Goal: Check status: Check status

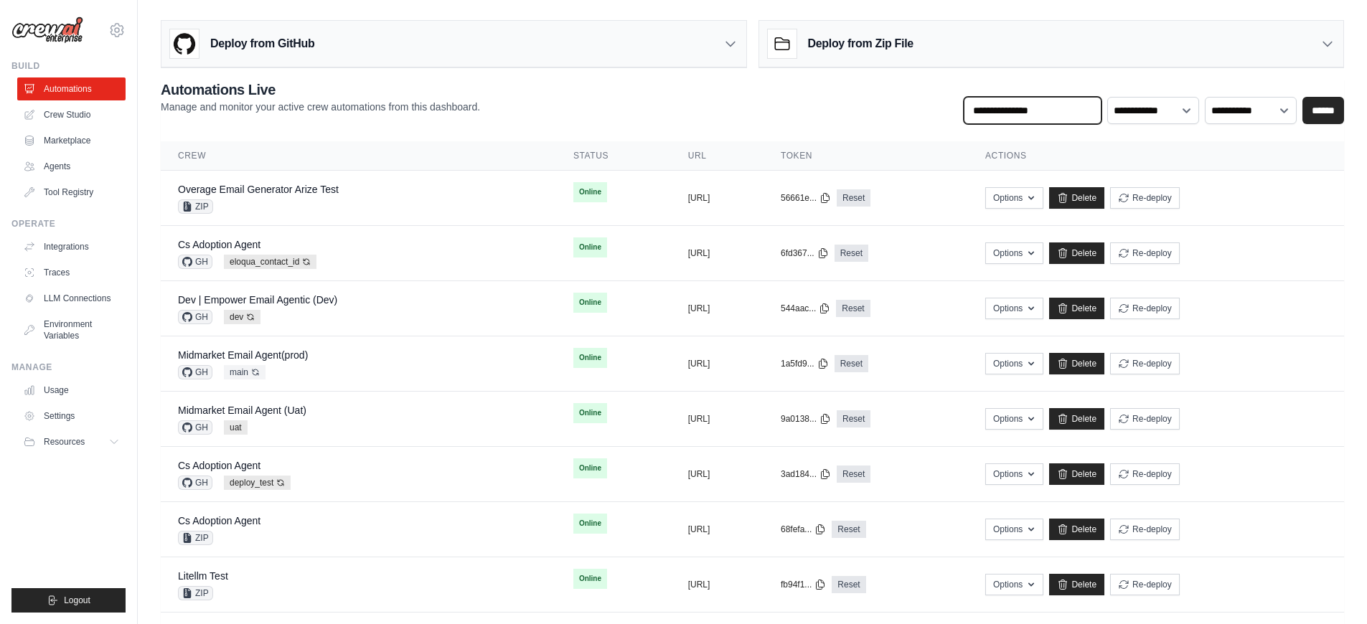
click at [1036, 116] on input "text" at bounding box center [1033, 110] width 138 height 27
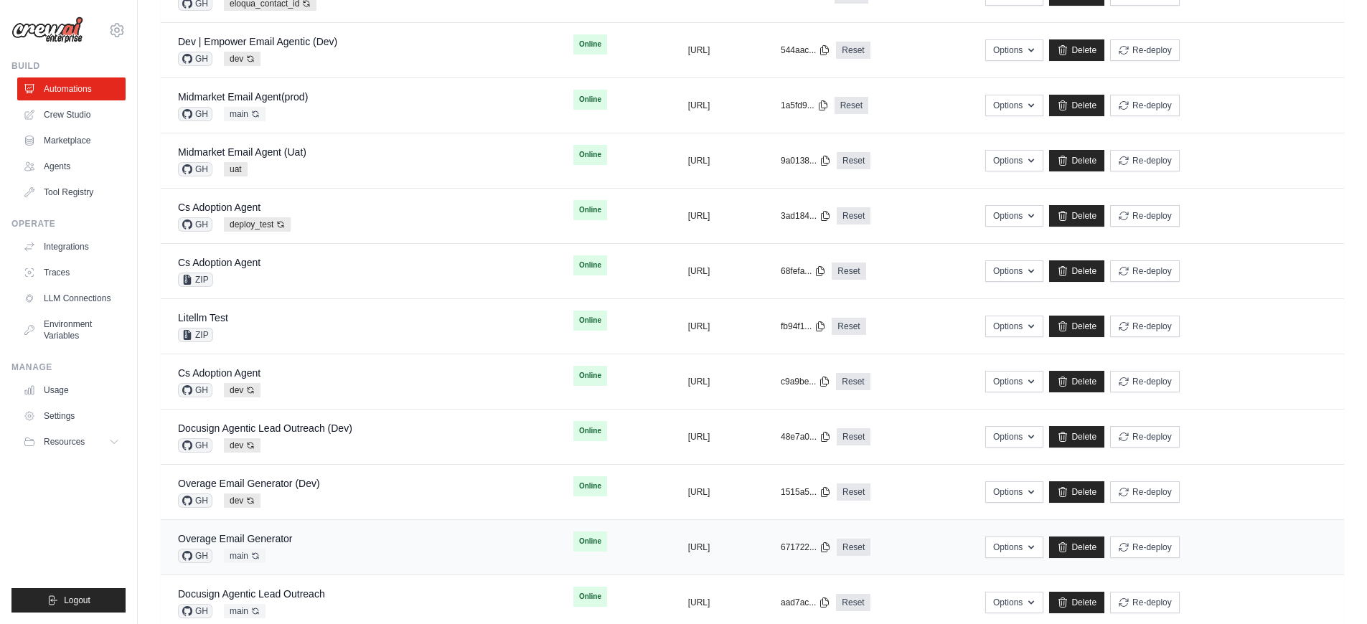
scroll to position [393, 0]
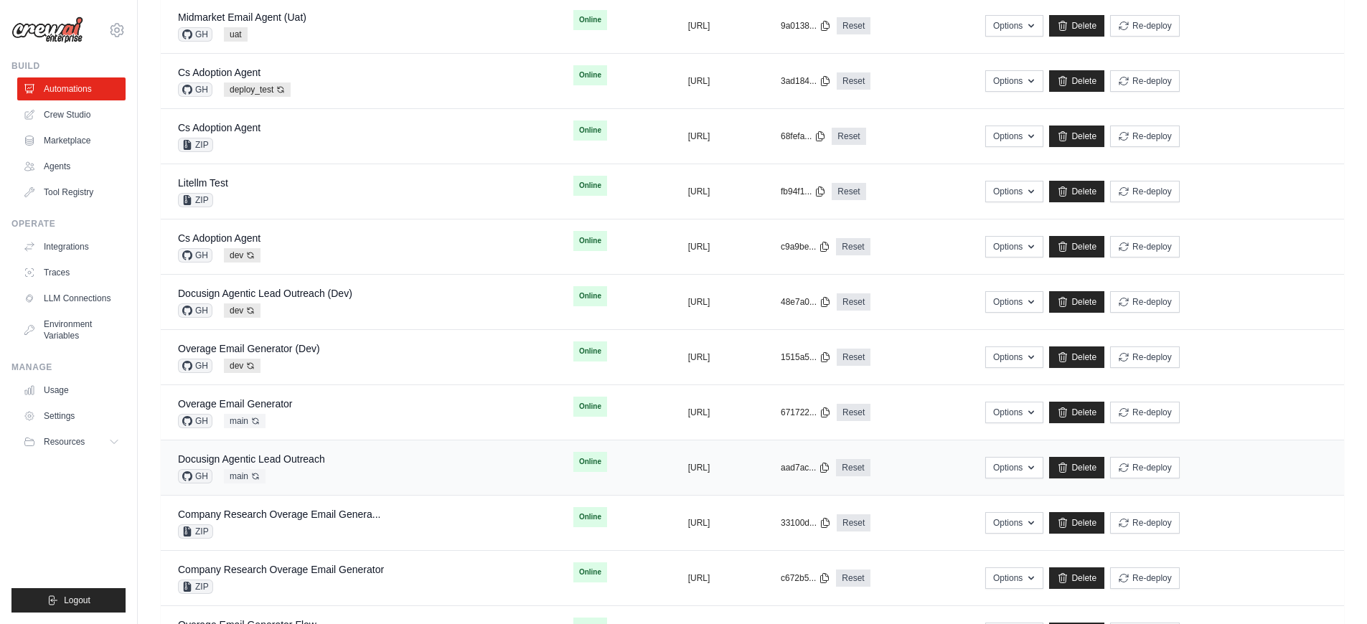
click at [296, 467] on div "Docusign Agentic Lead Outreach GH main Auto-deploy enabled" at bounding box center [251, 468] width 147 height 32
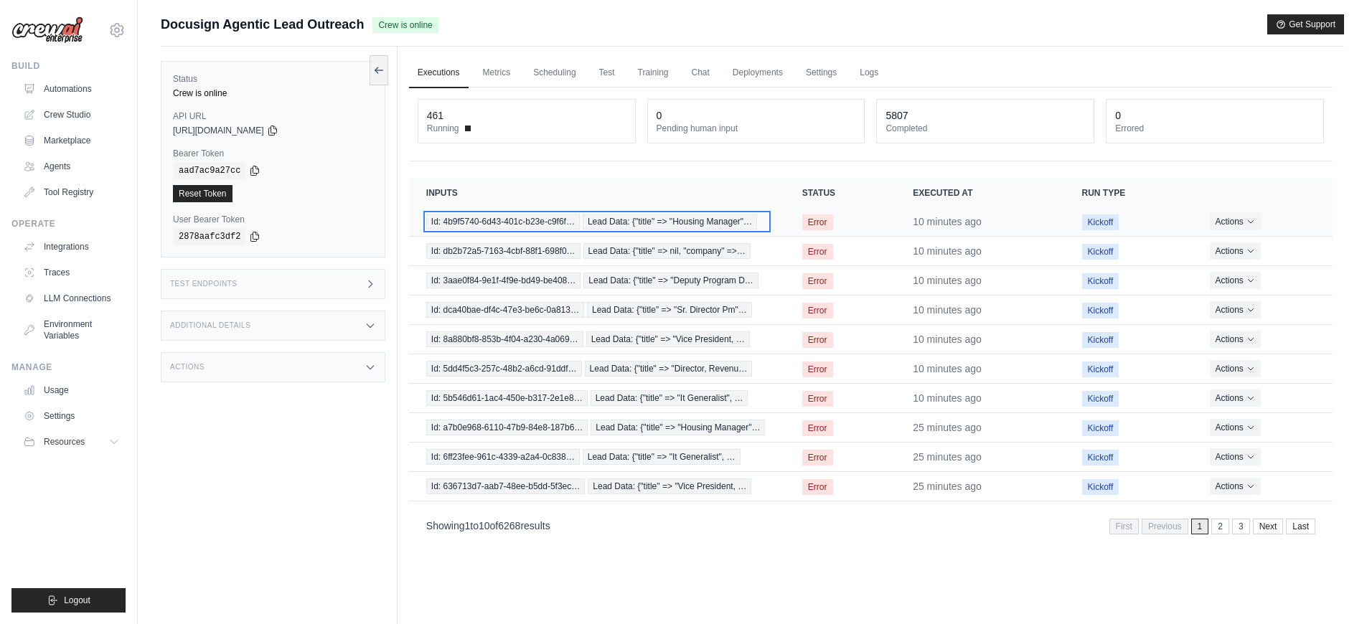
click at [571, 219] on span "Id: 4b9f5740-6d43-401c-b23e-c9f6f…" at bounding box center [503, 222] width 154 height 16
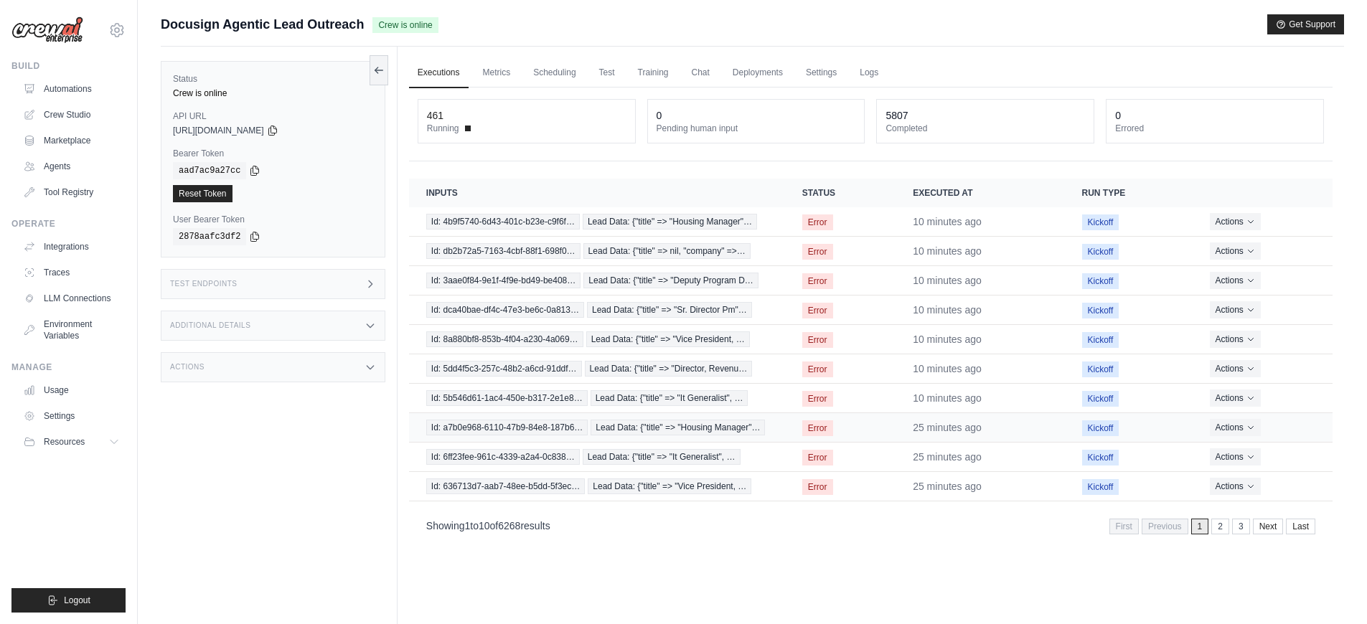
scroll to position [9, 0]
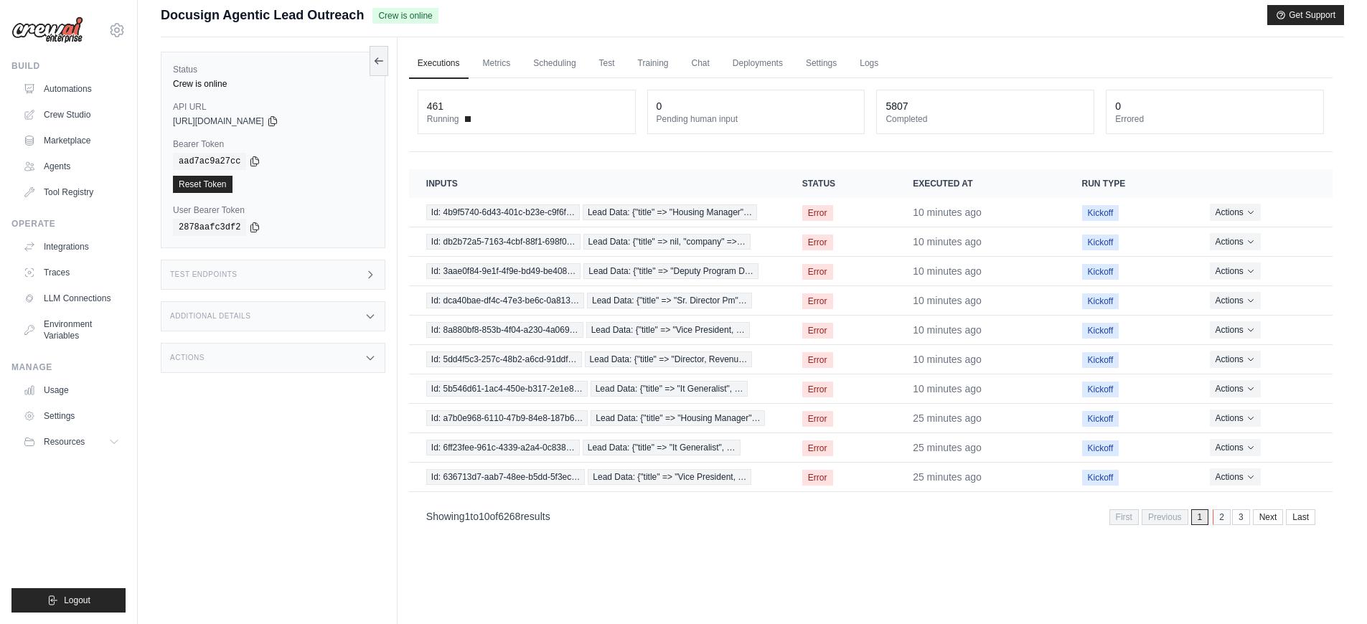
click at [1223, 520] on link "2" at bounding box center [1222, 518] width 18 height 16
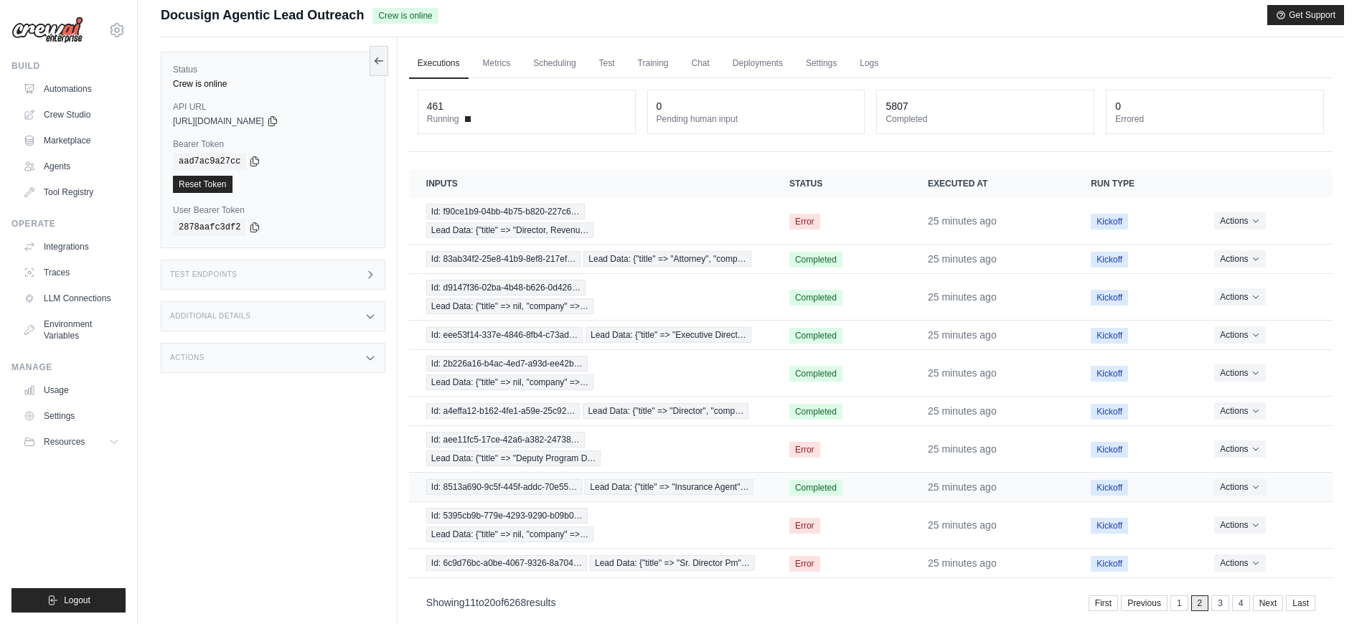
scroll to position [61, 0]
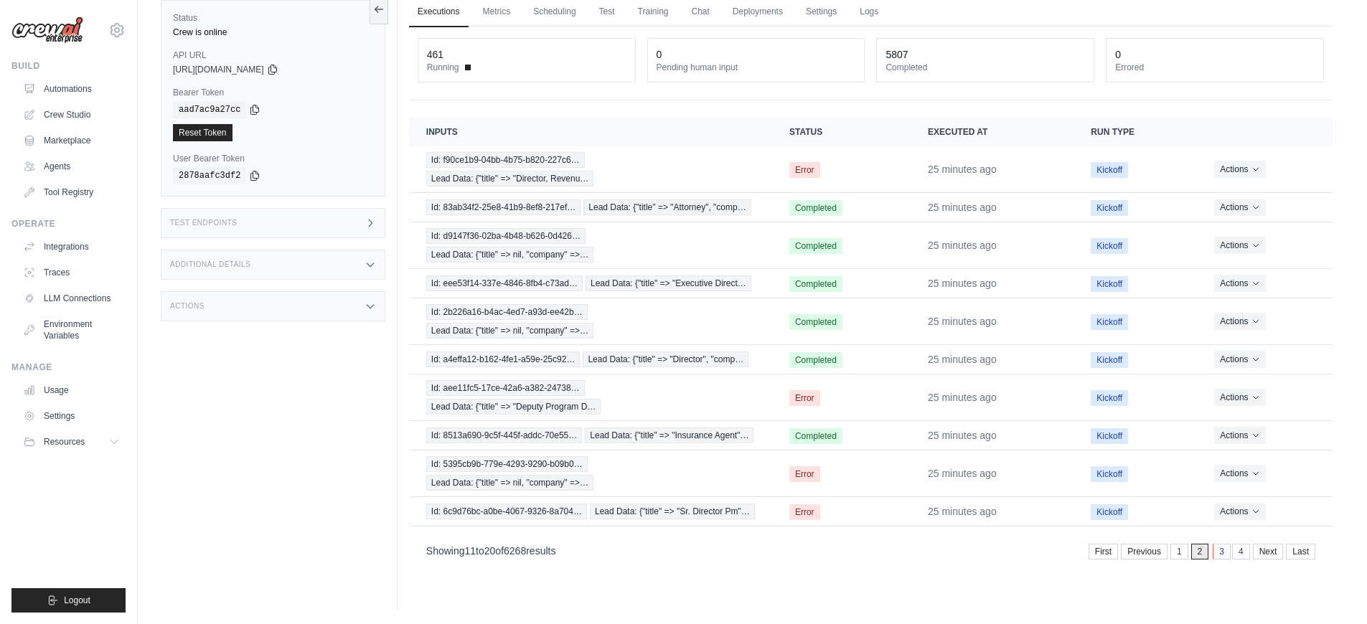
click at [1219, 551] on link "3" at bounding box center [1222, 552] width 18 height 16
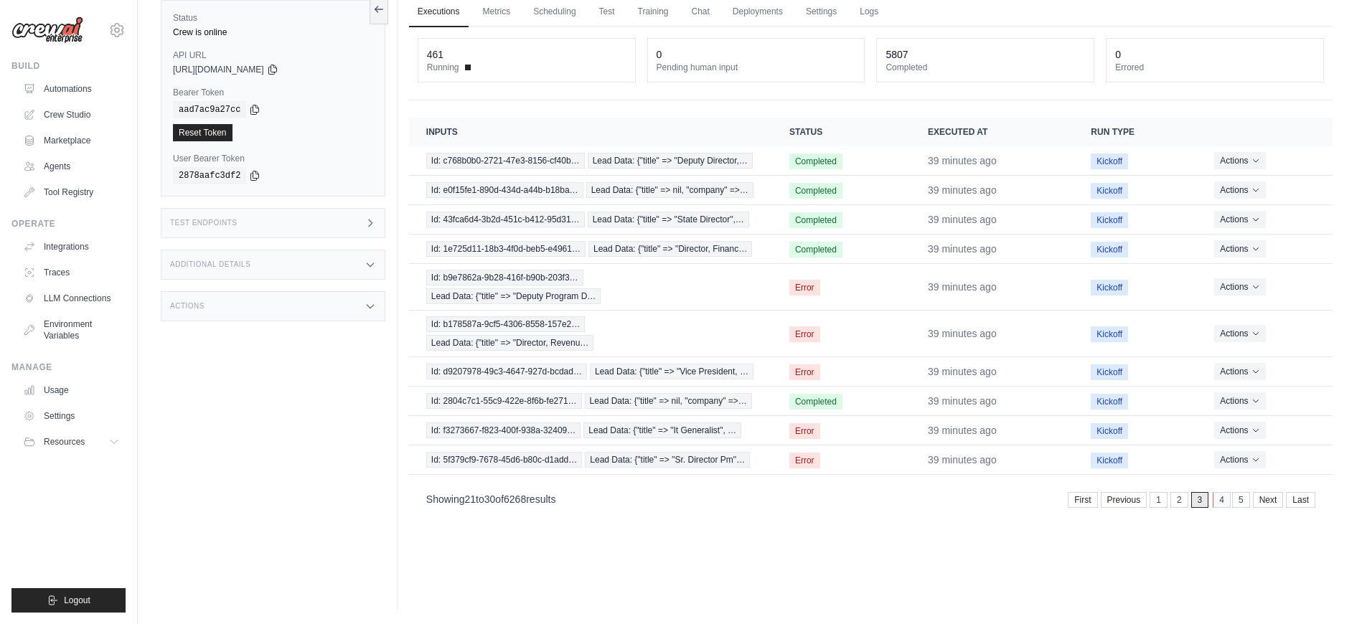
click at [1214, 503] on link "4" at bounding box center [1222, 500] width 18 height 16
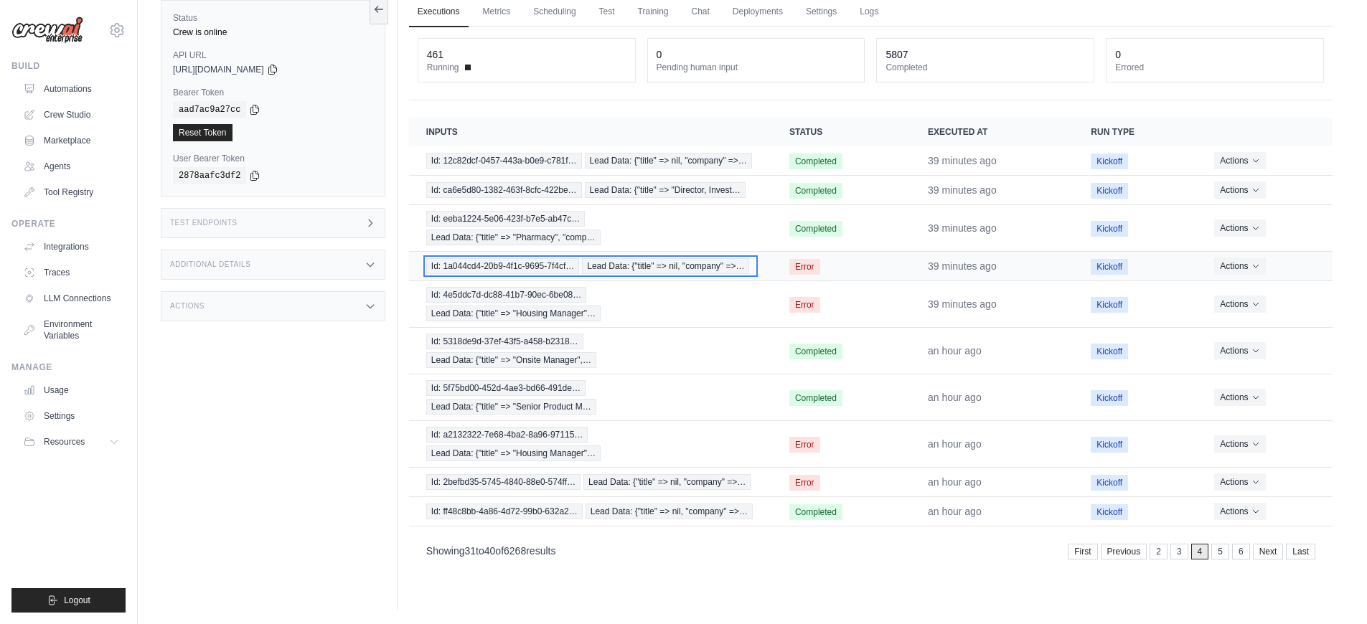
click at [561, 273] on span "Id: 1a044cd4-20b9-4f1c-9695-7f4cf…" at bounding box center [502, 266] width 153 height 16
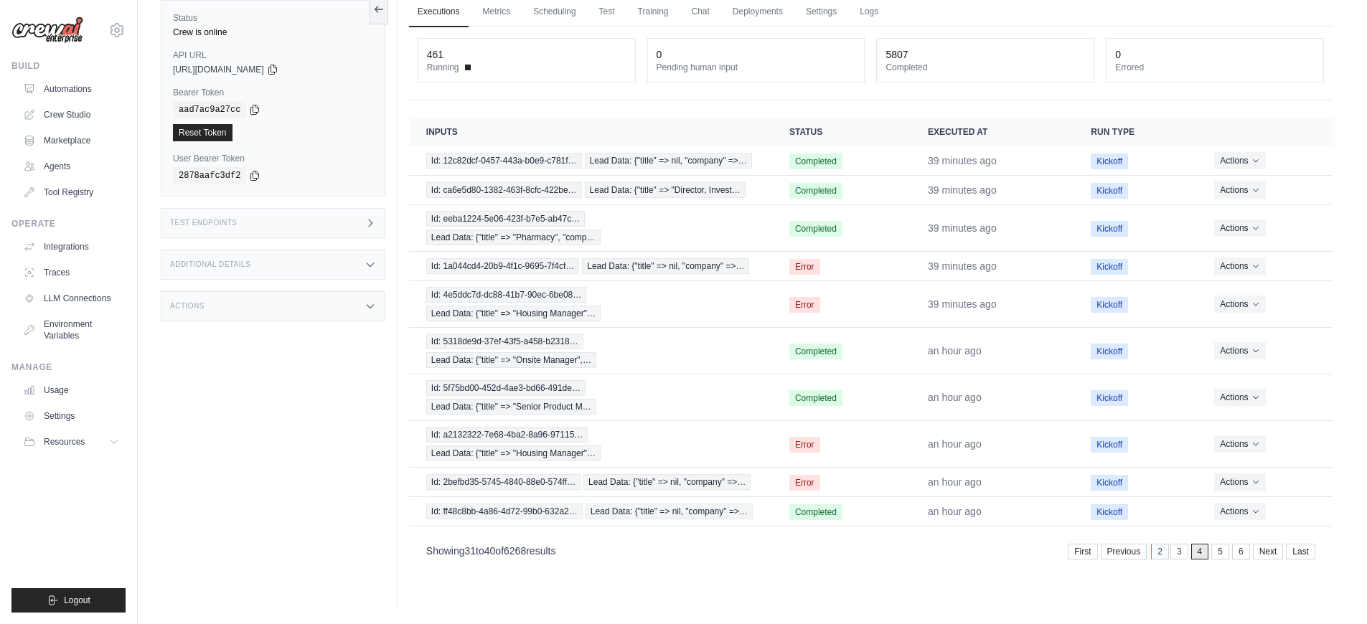
click at [1157, 556] on link "2" at bounding box center [1160, 552] width 18 height 16
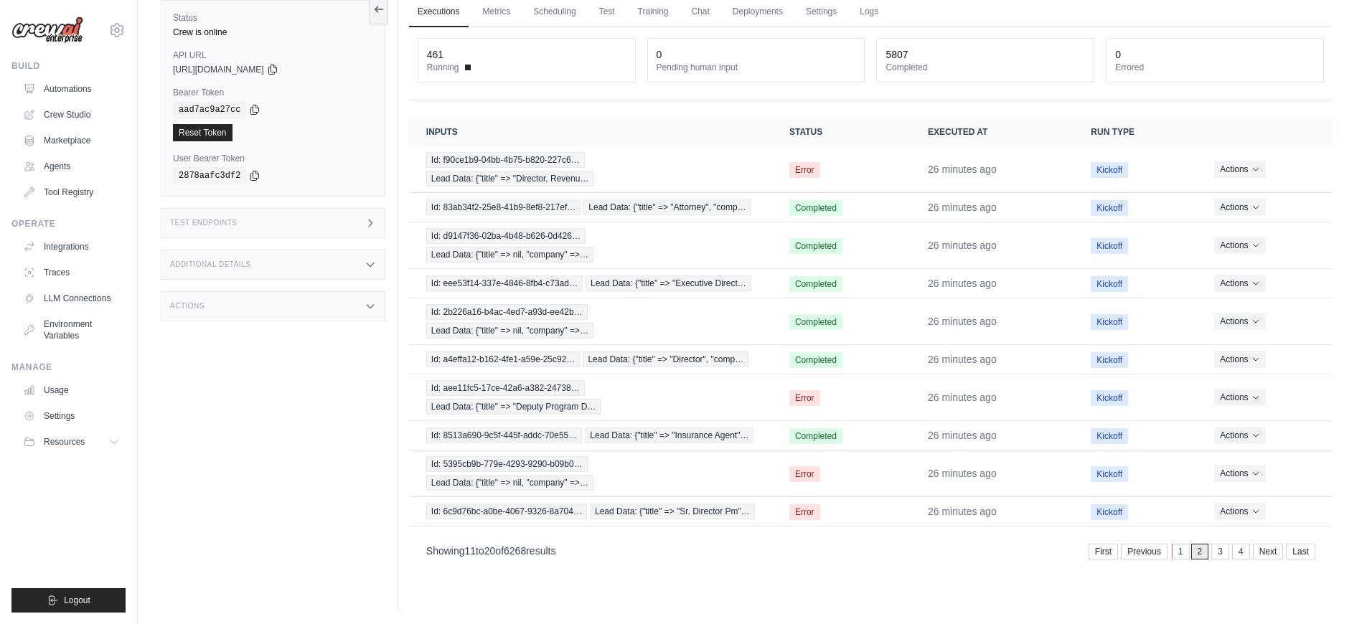
click at [1177, 557] on link "1" at bounding box center [1181, 552] width 18 height 16
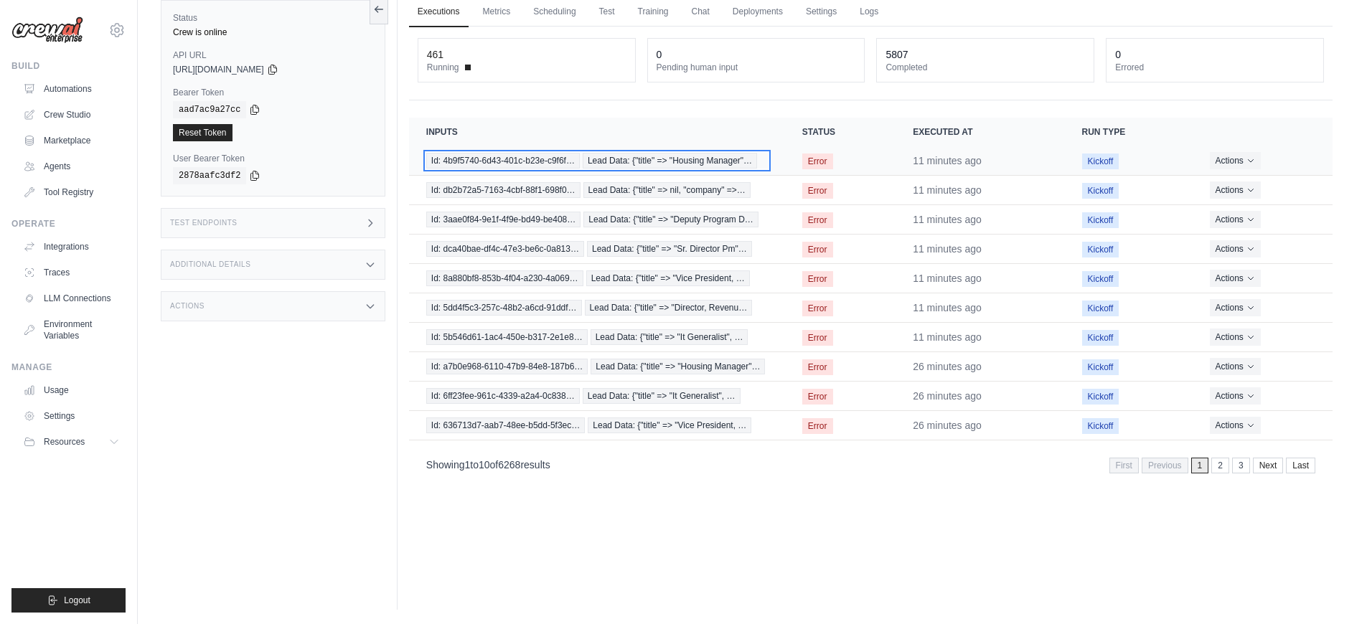
click at [536, 160] on span "Id: 4b9f5740-6d43-401c-b23e-c9f6f…" at bounding box center [503, 161] width 154 height 16
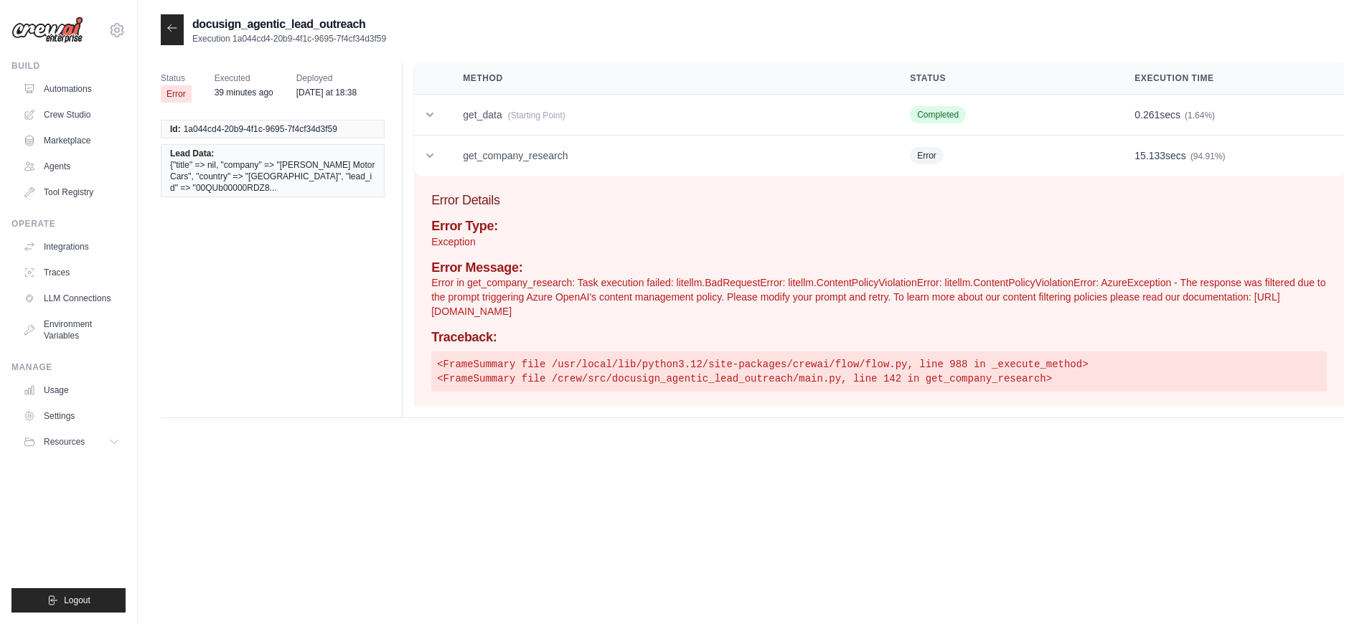
click at [674, 300] on p "Error in get_company_research: Task execution failed: litellm.BadRequestError: …" at bounding box center [879, 297] width 896 height 43
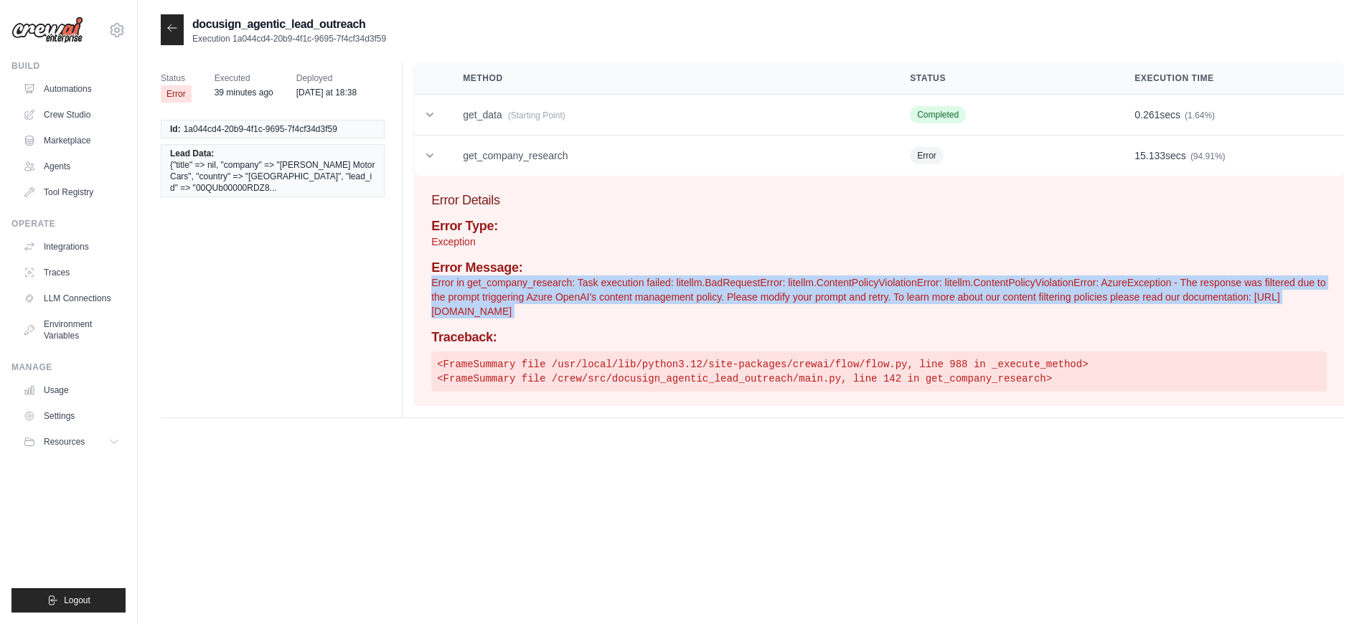
click at [674, 300] on p "Error in get_company_research: Task execution failed: litellm.BadRequestError: …" at bounding box center [879, 297] width 896 height 43
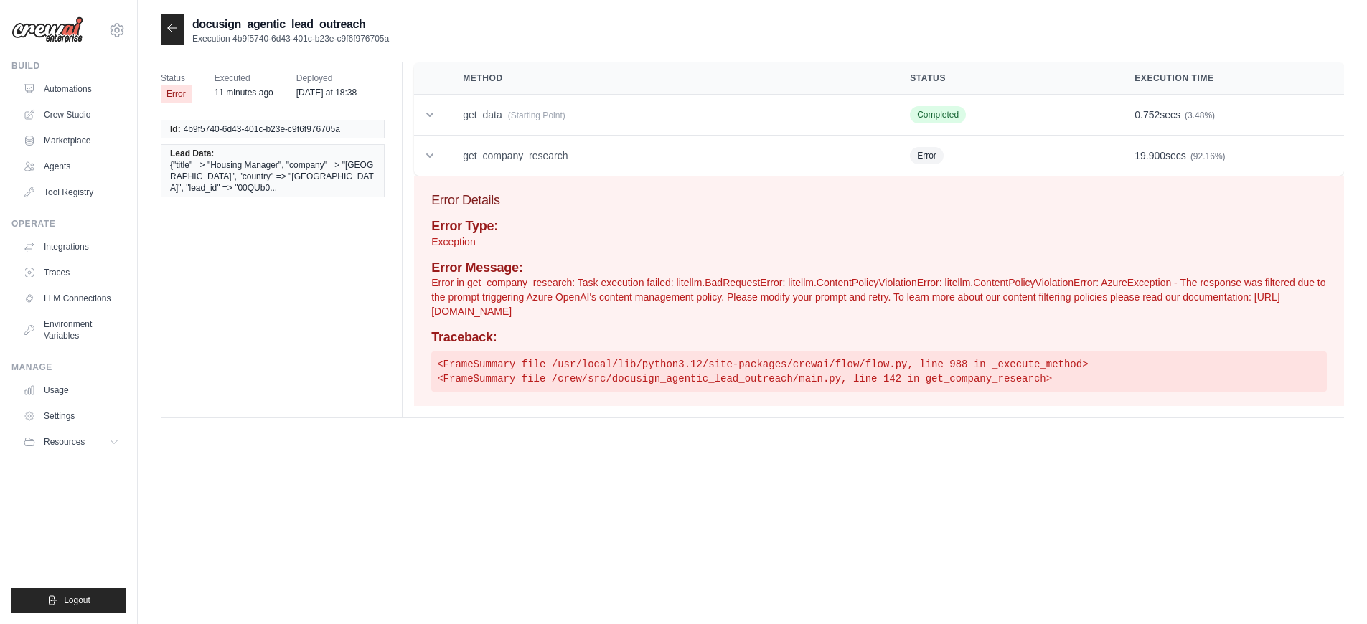
scroll to position [29, 0]
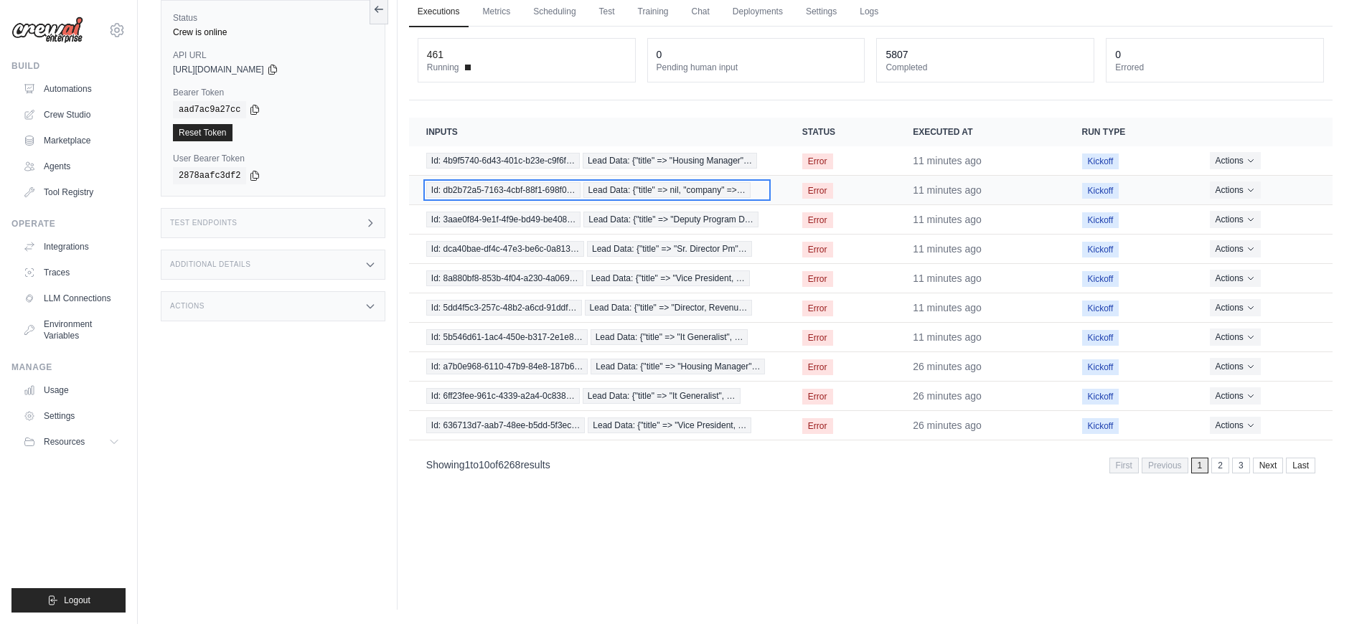
click at [751, 189] on div "Id: db2b72a5-7163-4cbf-88f1-698f0… Lead Data: {"title" => nil, "company" =>…" at bounding box center [597, 190] width 342 height 16
click at [774, 252] on td "Id: dca40bae-df4c-47e3-be6c-0a813… Lead Data: {"title" => "Sr. Director Pm"…" at bounding box center [597, 249] width 376 height 29
click at [758, 239] on td "Id: dca40bae-df4c-47e3-be6c-0a813… Lead Data: {"title" => "Sr. Director Pm"…" at bounding box center [597, 249] width 376 height 29
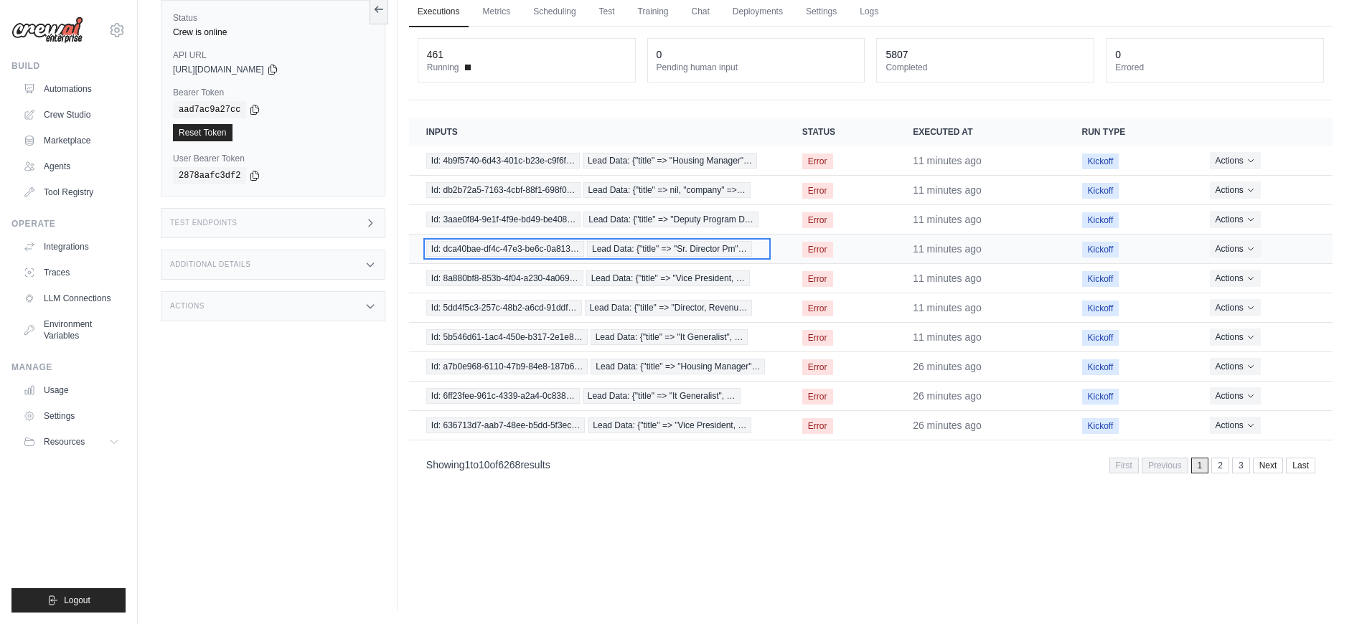
click at [761, 256] on div "Id: dca40bae-df4c-47e3-be6c-0a813… Lead Data: {"title" => "Sr. Director Pm"…" at bounding box center [597, 249] width 342 height 16
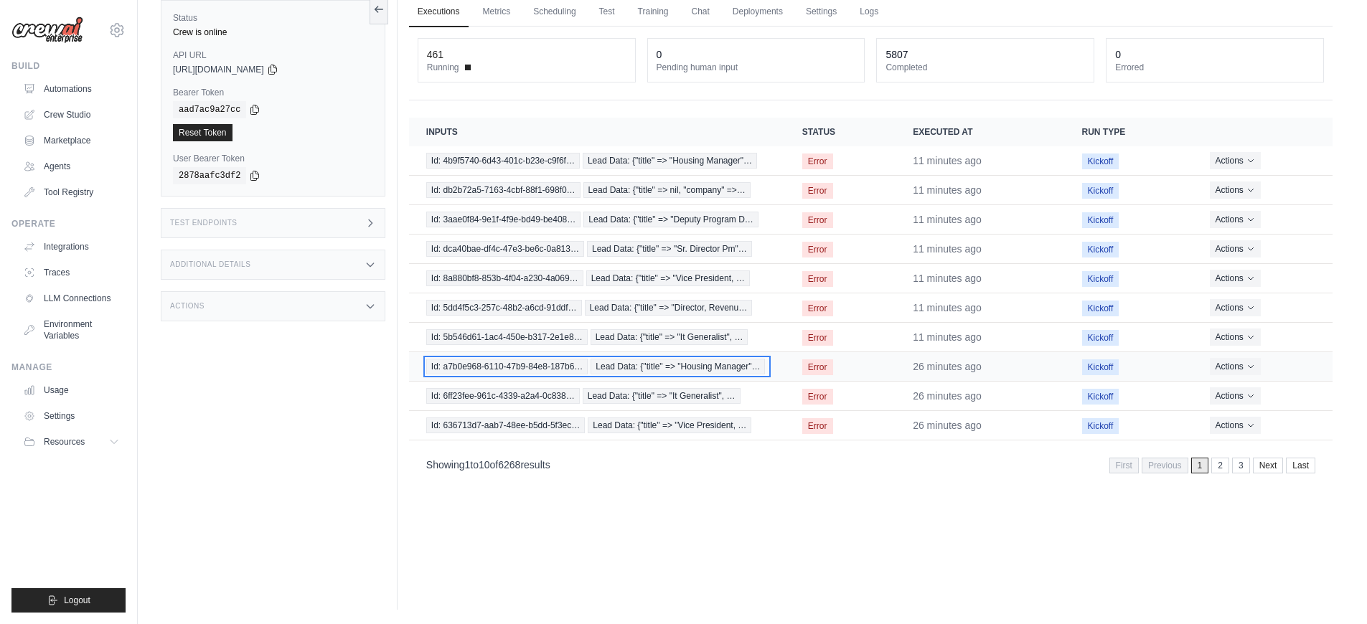
click at [528, 368] on span "Id: a7b0e968-6110-47b9-84e8-187b6…" at bounding box center [507, 367] width 162 height 16
click at [1222, 466] on link "2" at bounding box center [1222, 466] width 18 height 16
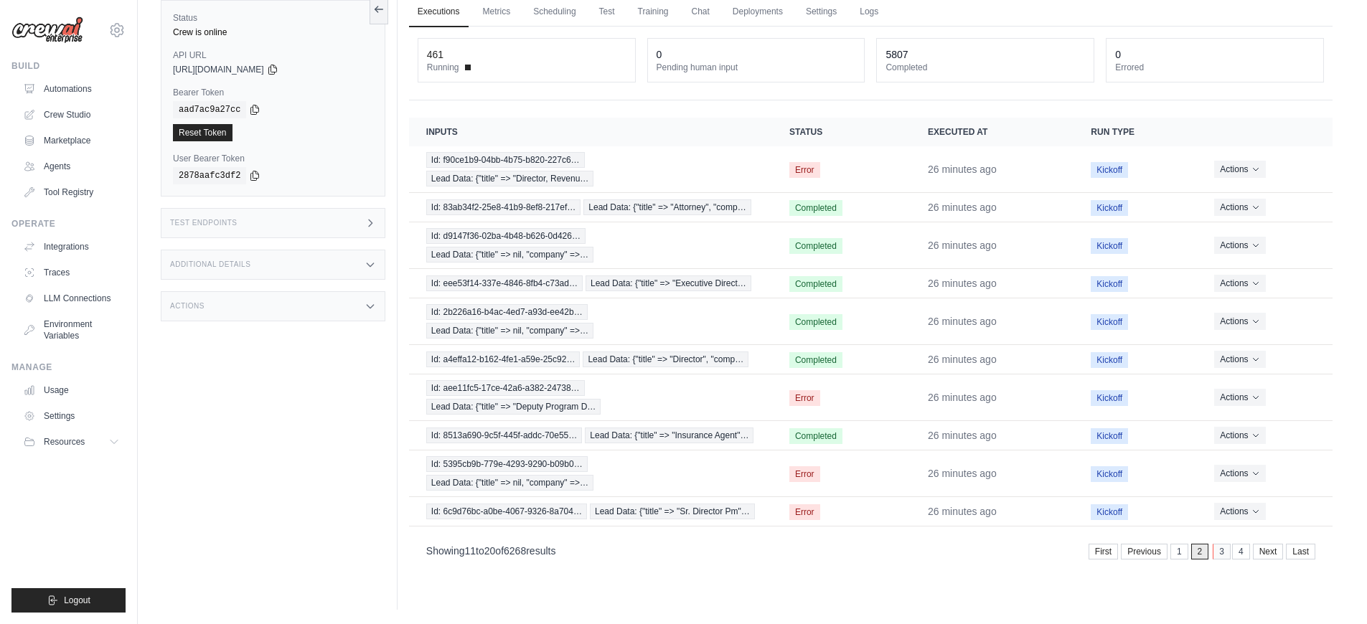
click at [1219, 550] on link "3" at bounding box center [1222, 552] width 18 height 16
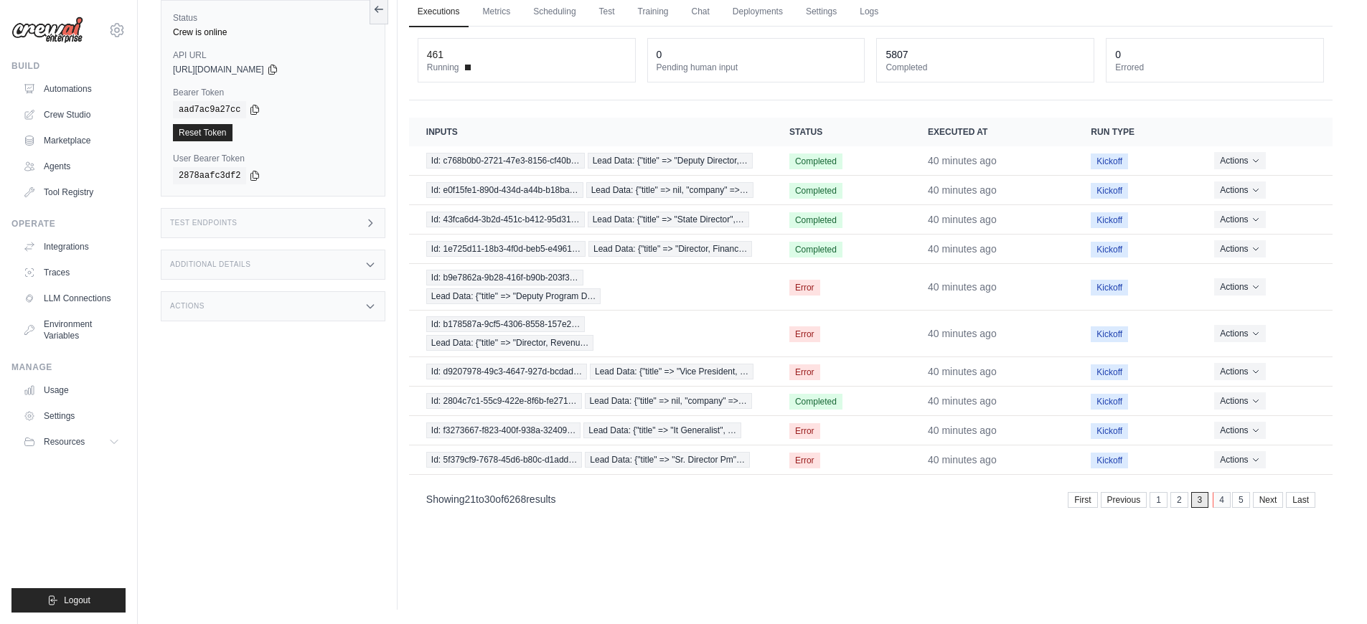
click at [1223, 505] on link "4" at bounding box center [1222, 500] width 18 height 16
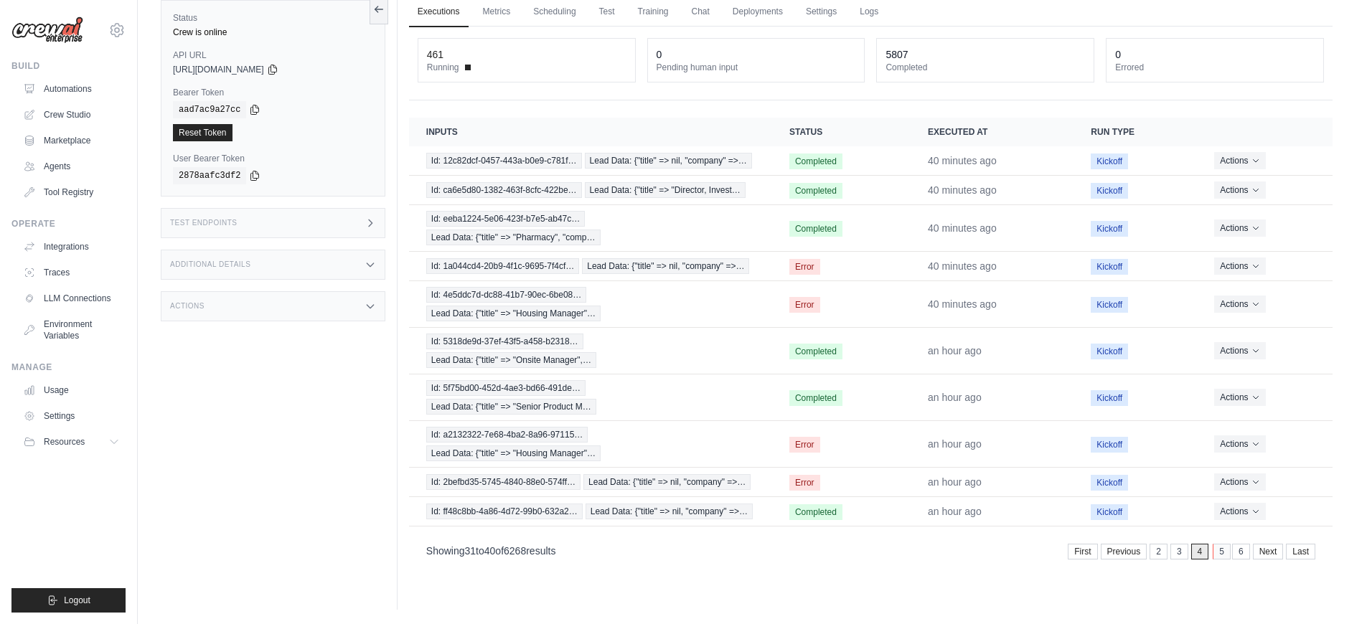
click at [1222, 551] on link "5" at bounding box center [1222, 552] width 18 height 16
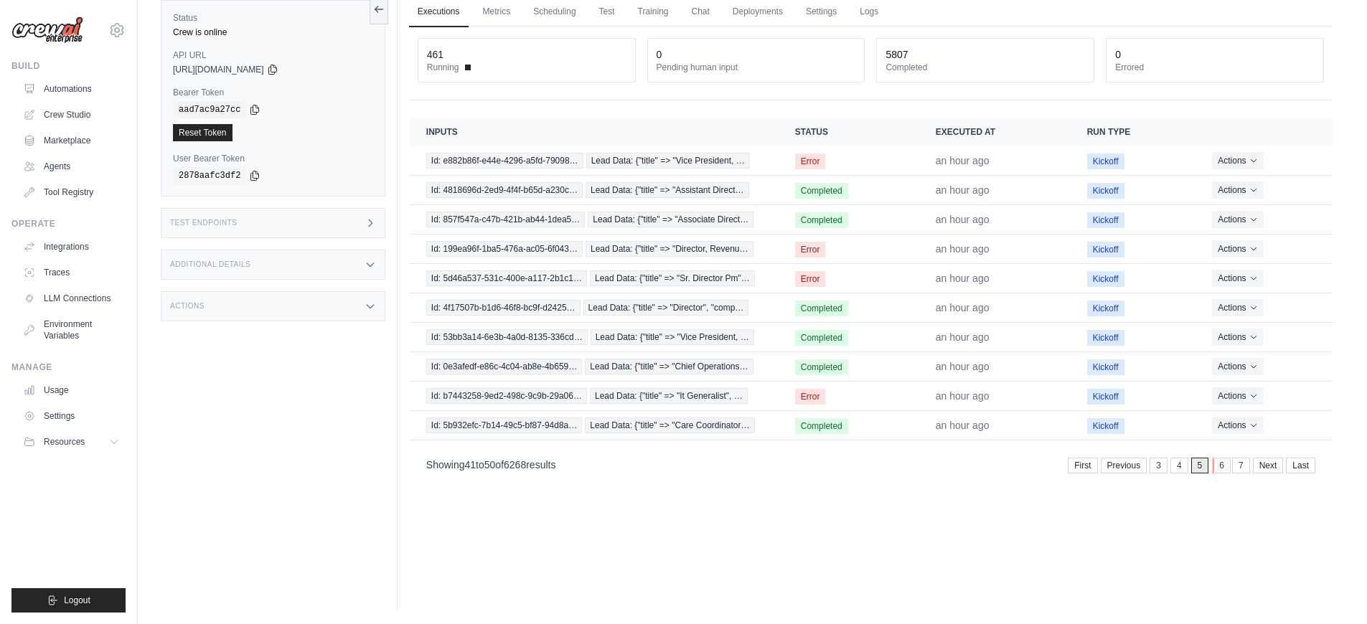
click at [1223, 471] on link "6" at bounding box center [1222, 466] width 18 height 16
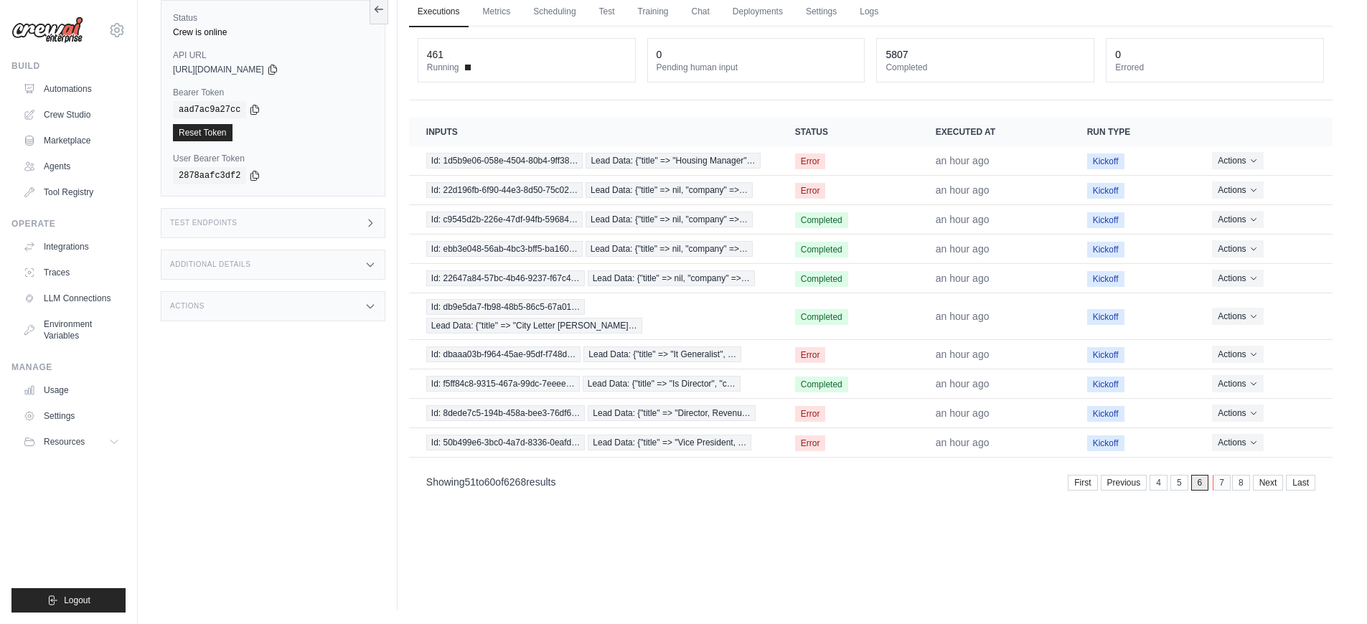
click at [1223, 475] on link "7" at bounding box center [1222, 483] width 18 height 16
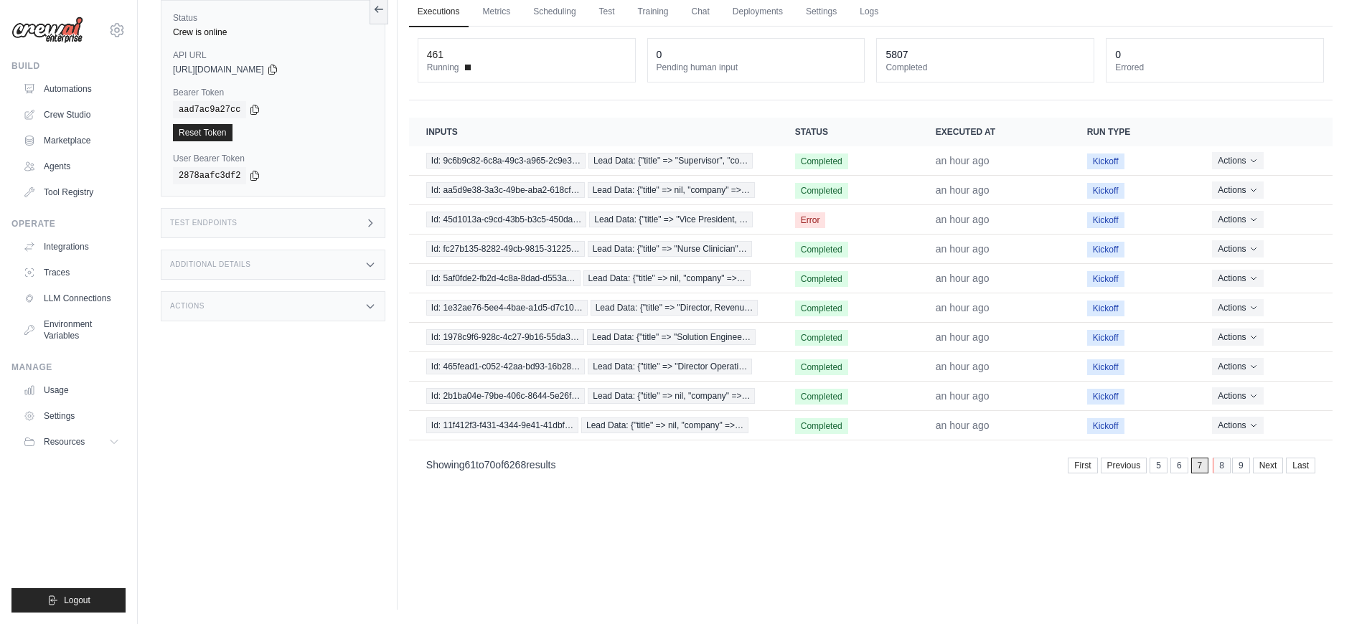
click at [1219, 471] on link "8" at bounding box center [1222, 466] width 18 height 16
click at [1226, 466] on div "First Previous 6 7 8 9 10 Next Last" at bounding box center [1190, 466] width 253 height 16
click at [1222, 467] on link "9" at bounding box center [1218, 466] width 18 height 16
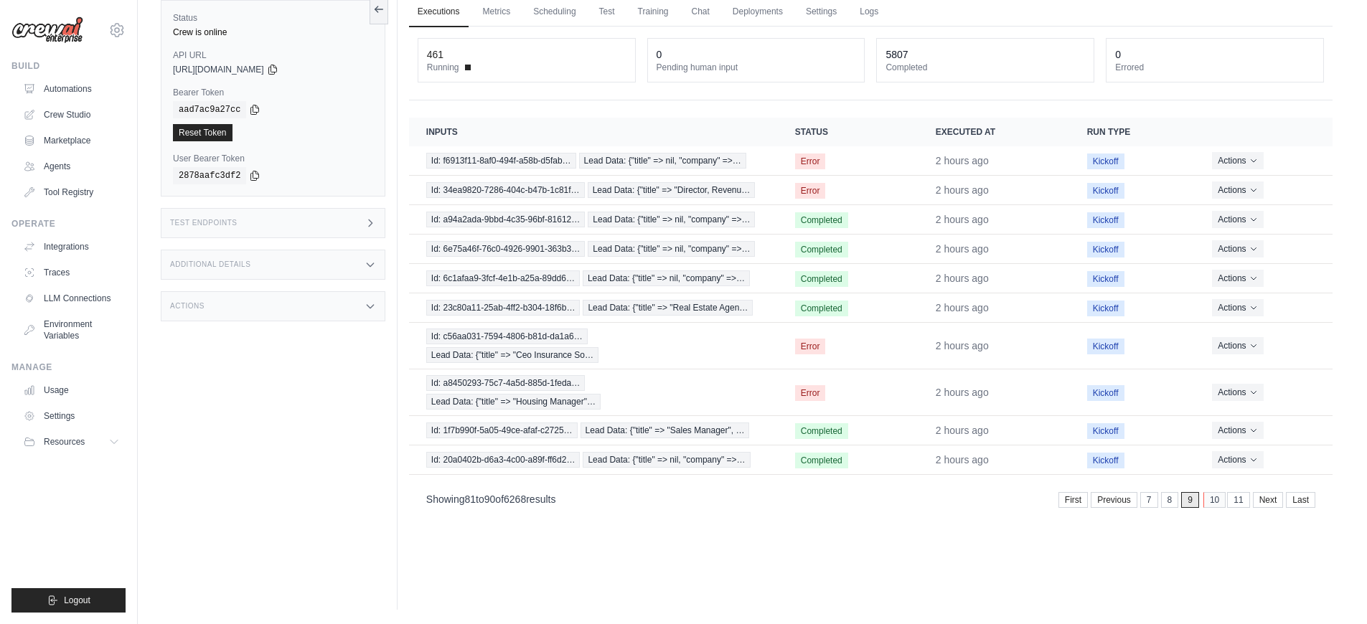
click at [1209, 502] on link "10" at bounding box center [1215, 500] width 22 height 16
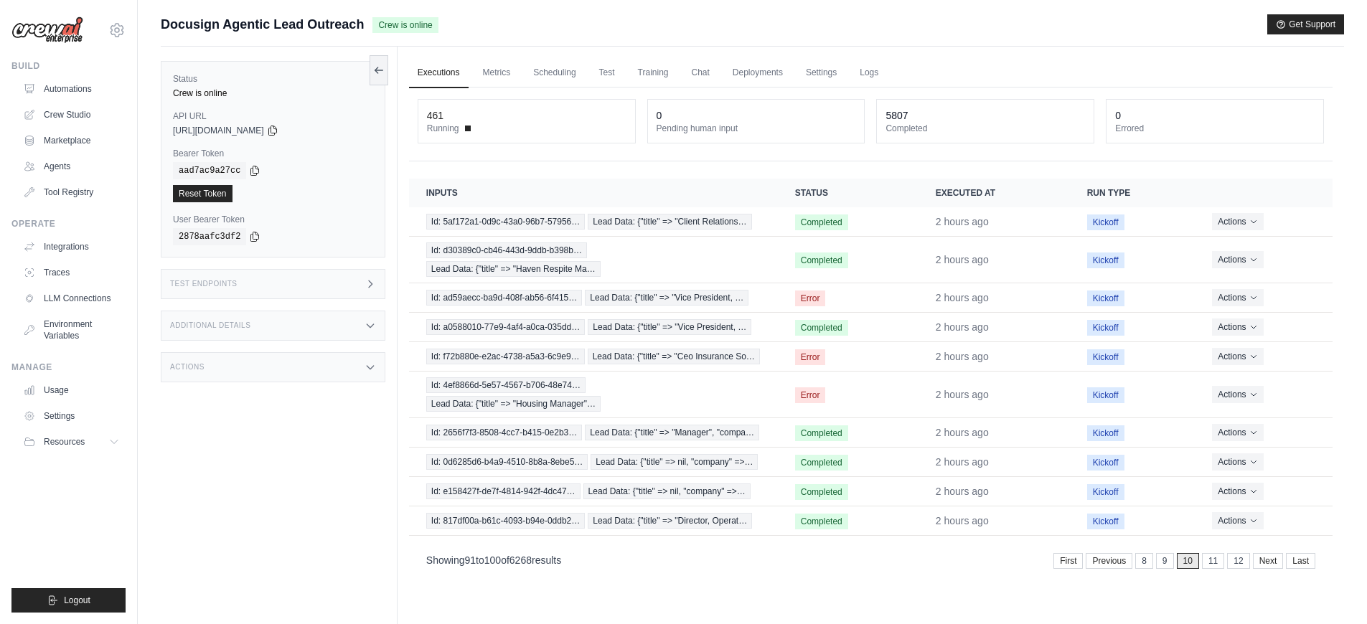
click at [431, 81] on link "Executions" at bounding box center [439, 73] width 60 height 30
click at [434, 73] on link "Executions" at bounding box center [439, 73] width 60 height 30
click at [433, 74] on link "Executions" at bounding box center [439, 73] width 60 height 30
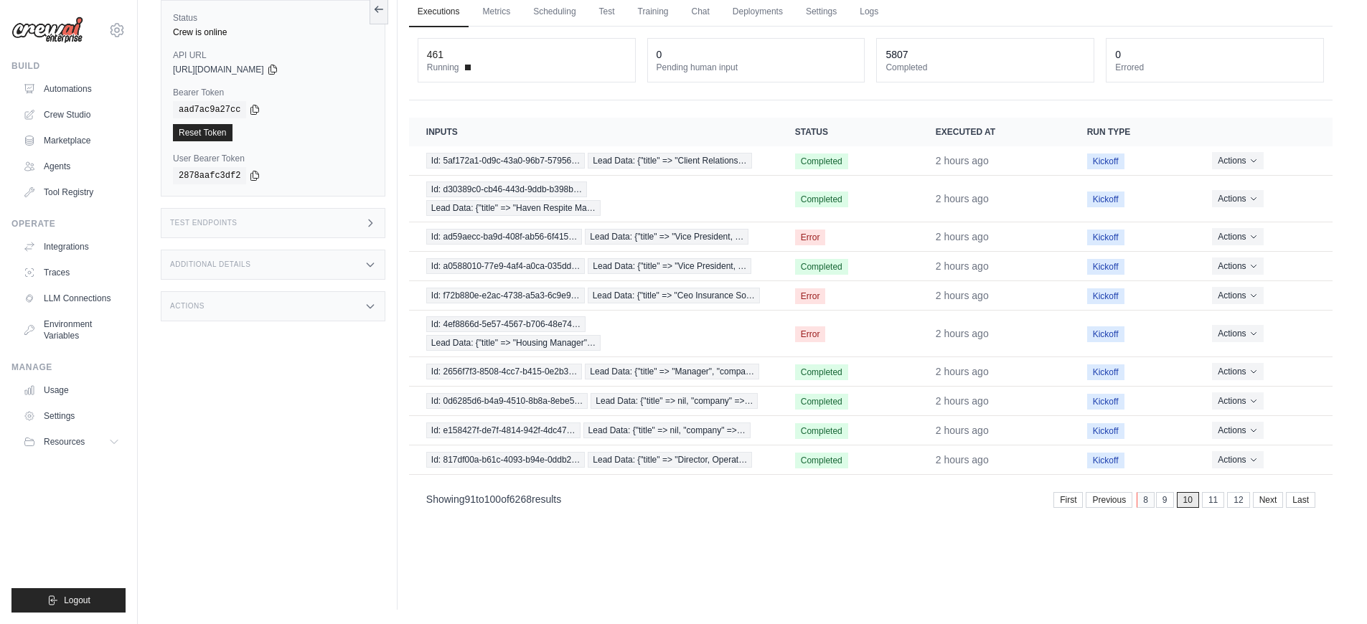
click at [1147, 504] on link "8" at bounding box center [1146, 500] width 18 height 16
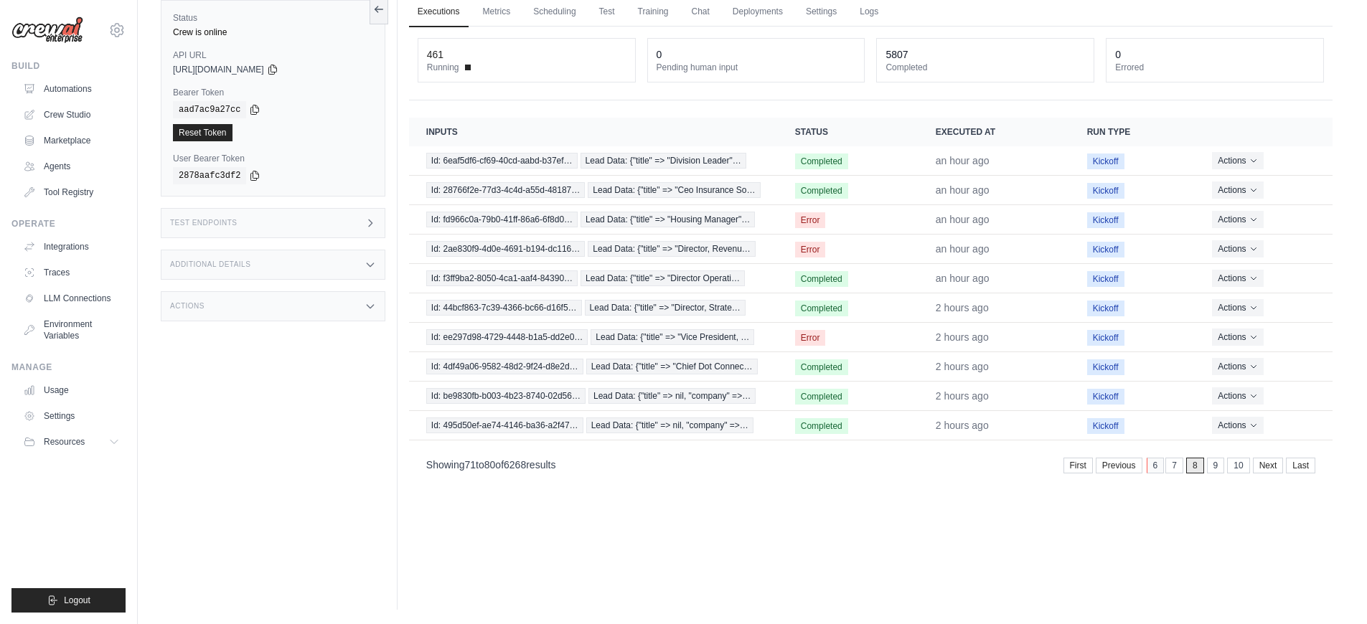
click at [1156, 472] on link "6" at bounding box center [1156, 466] width 18 height 16
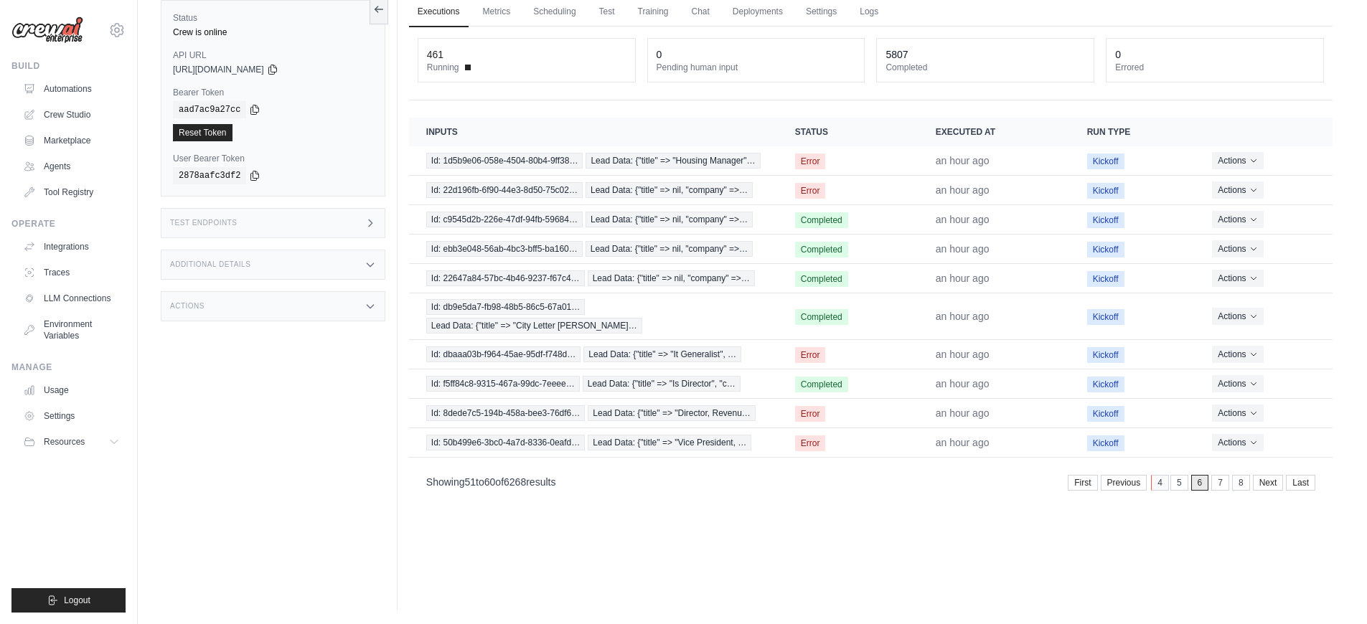
click at [1156, 475] on link "4" at bounding box center [1160, 483] width 18 height 16
click at [1156, 472] on div "First Previous 4 5 6 7 8 Next Last" at bounding box center [1192, 481] width 248 height 19
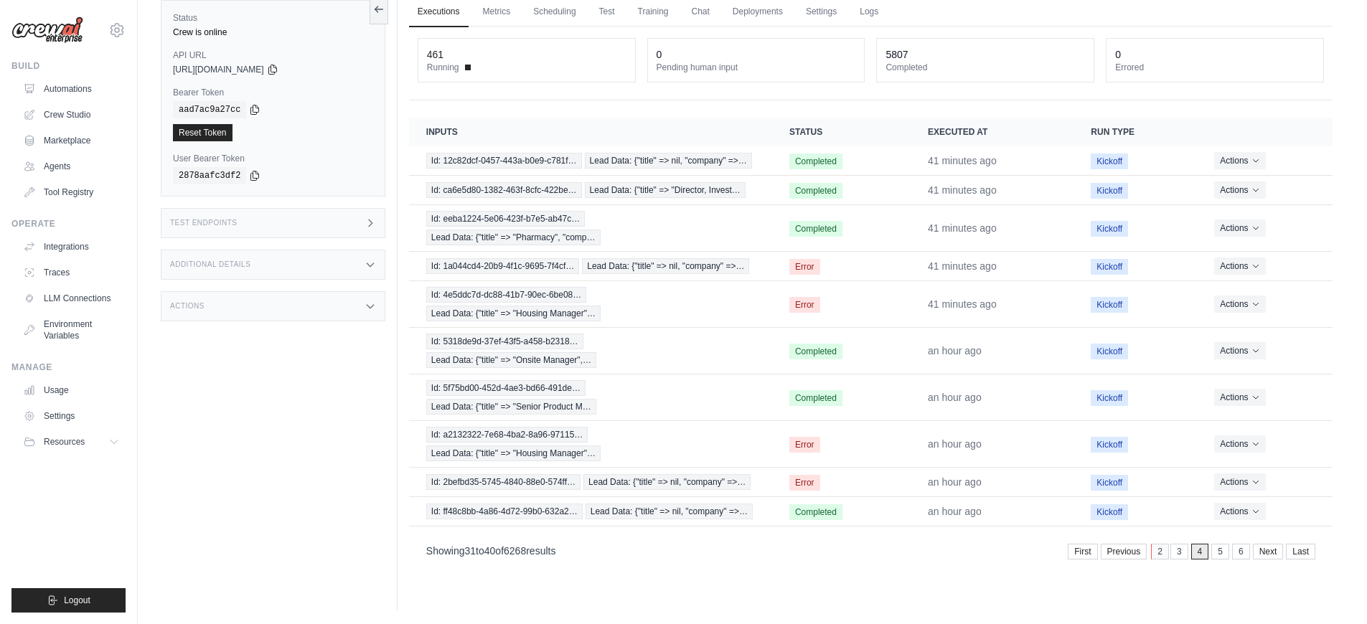
click at [1161, 556] on link "2" at bounding box center [1160, 552] width 18 height 16
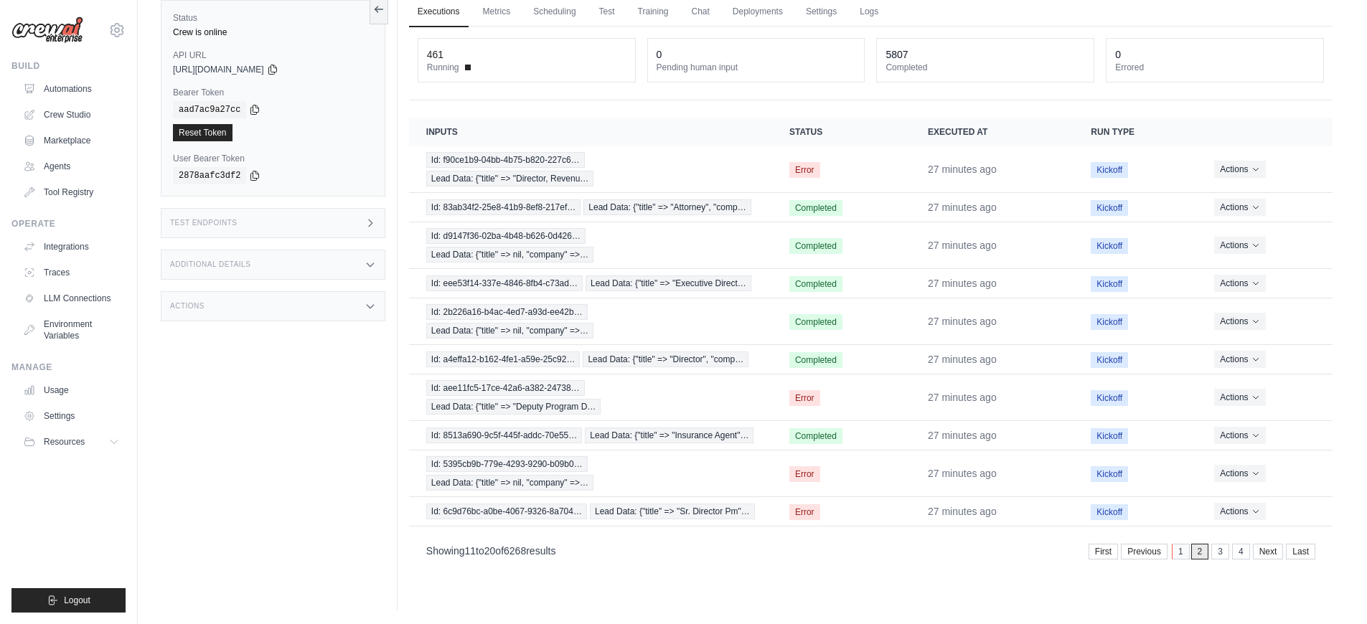
click at [1178, 554] on link "1" at bounding box center [1181, 552] width 18 height 16
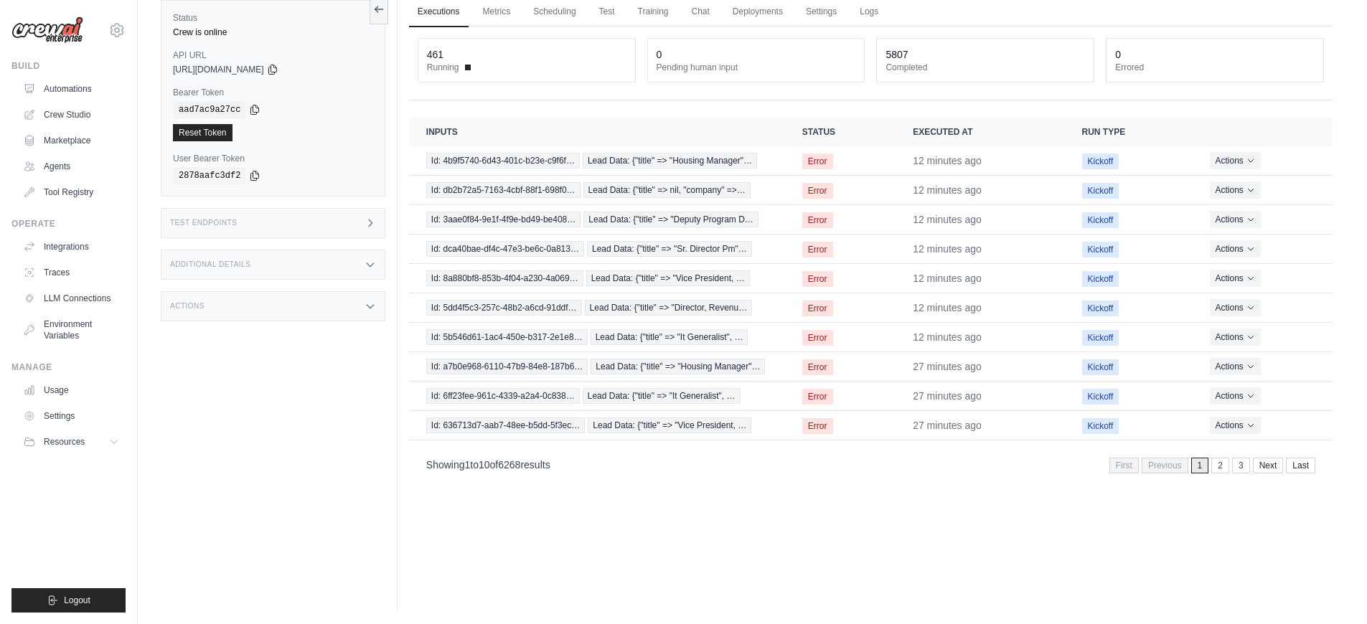
click at [448, 520] on div "Executions Metrics Scheduling Test Training Chat Deployments Settings Logs 461 …" at bounding box center [871, 298] width 947 height 624
click at [1227, 467] on link "2" at bounding box center [1222, 466] width 18 height 16
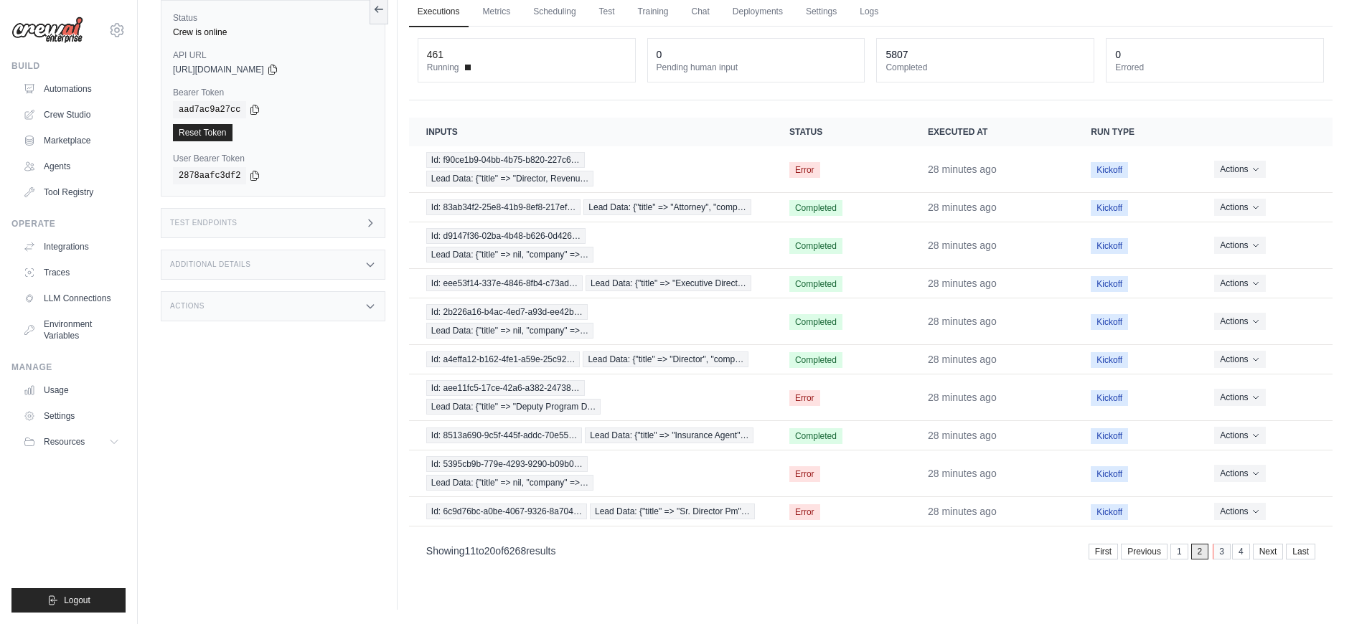
click at [1221, 556] on link "3" at bounding box center [1222, 552] width 18 height 16
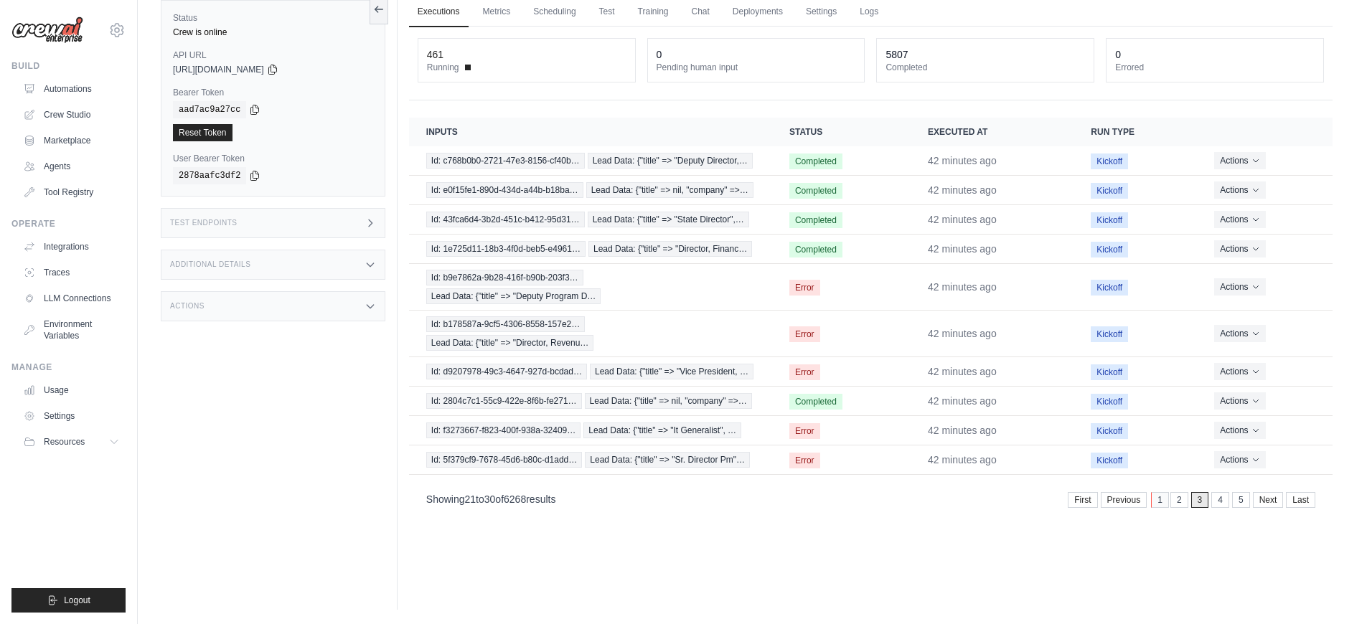
click at [1165, 502] on link "1" at bounding box center [1160, 500] width 18 height 16
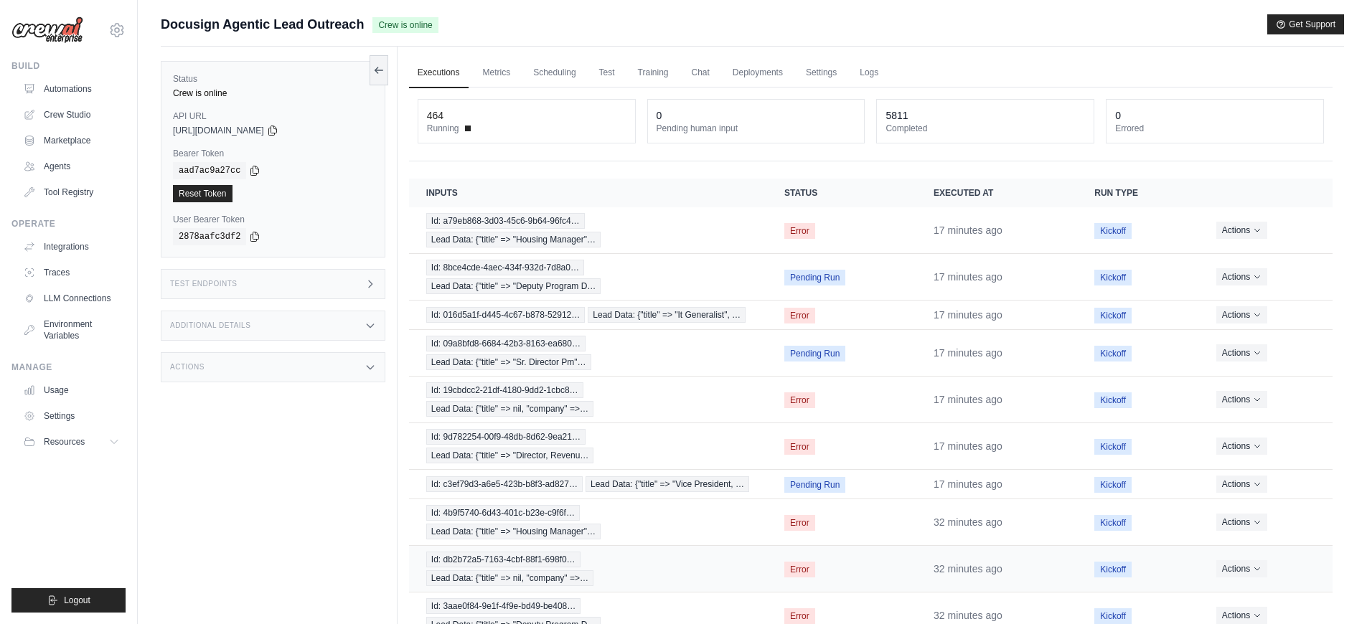
scroll to position [83, 0]
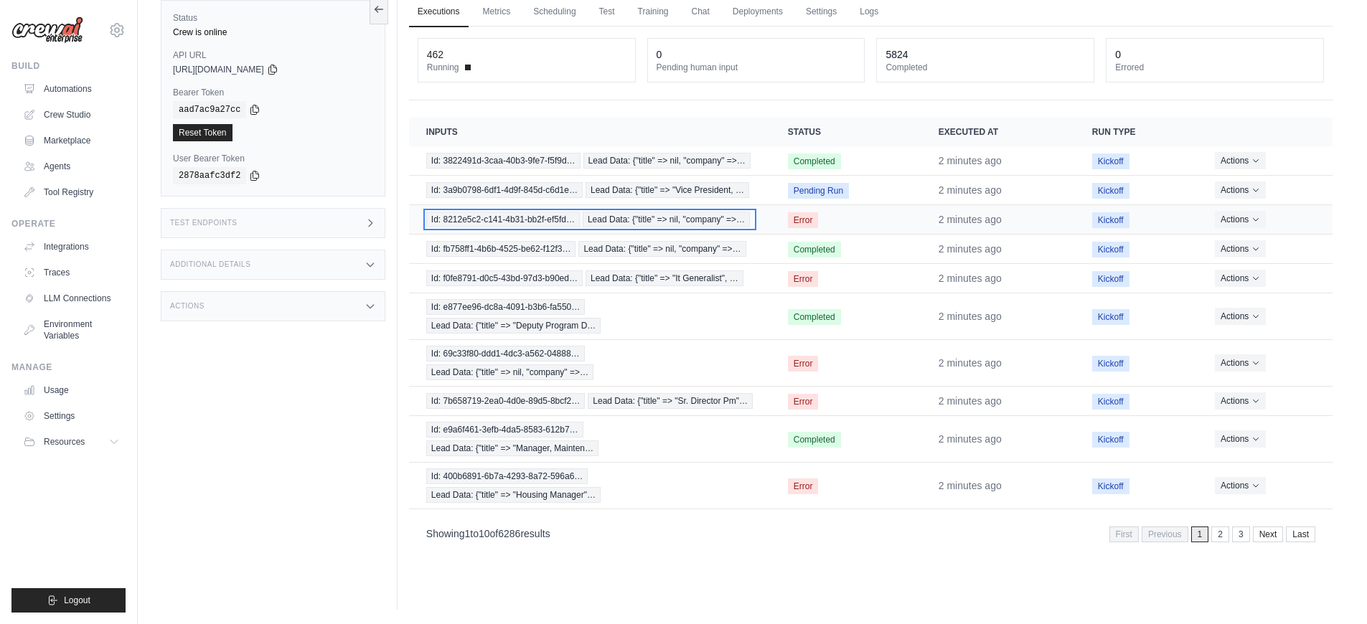
click at [555, 222] on span "Id: 8212e5c2-c141-4b31-bb2f-ef5fd…" at bounding box center [503, 220] width 154 height 16
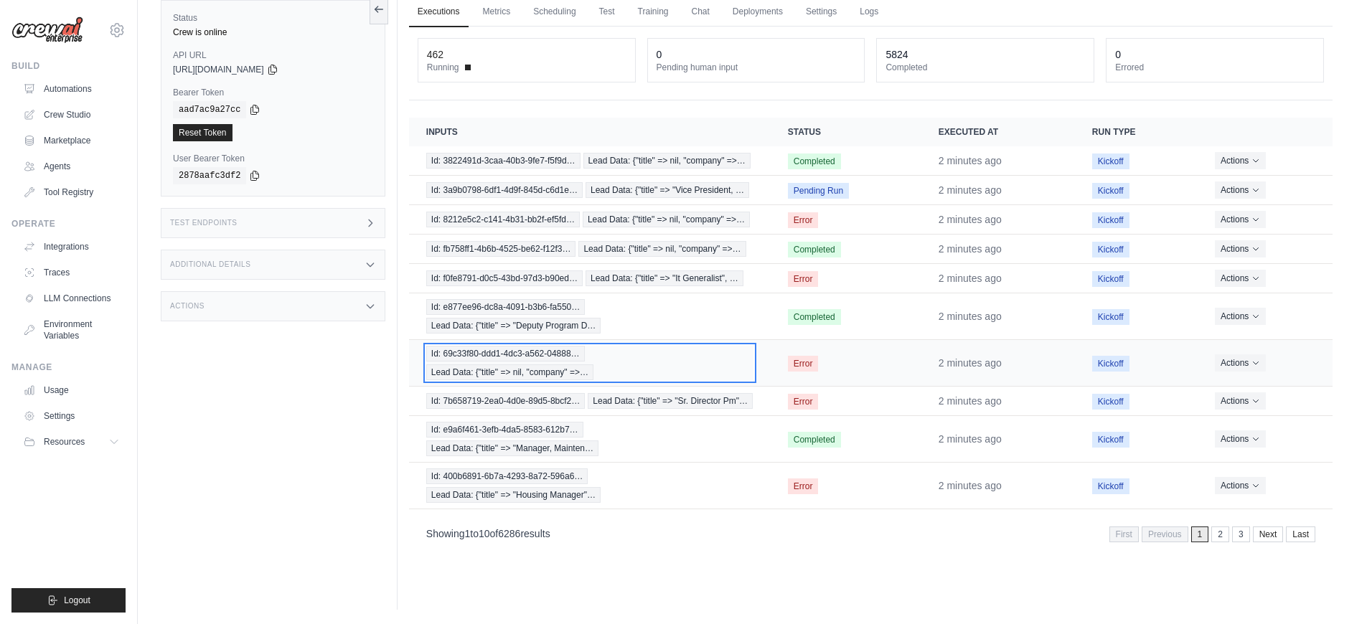
click at [688, 366] on div "Id: 69c33f80-ddd1-4dc3-a562-04888… Lead Data: {"title" => nil, "company" =>…" at bounding box center [589, 363] width 327 height 34
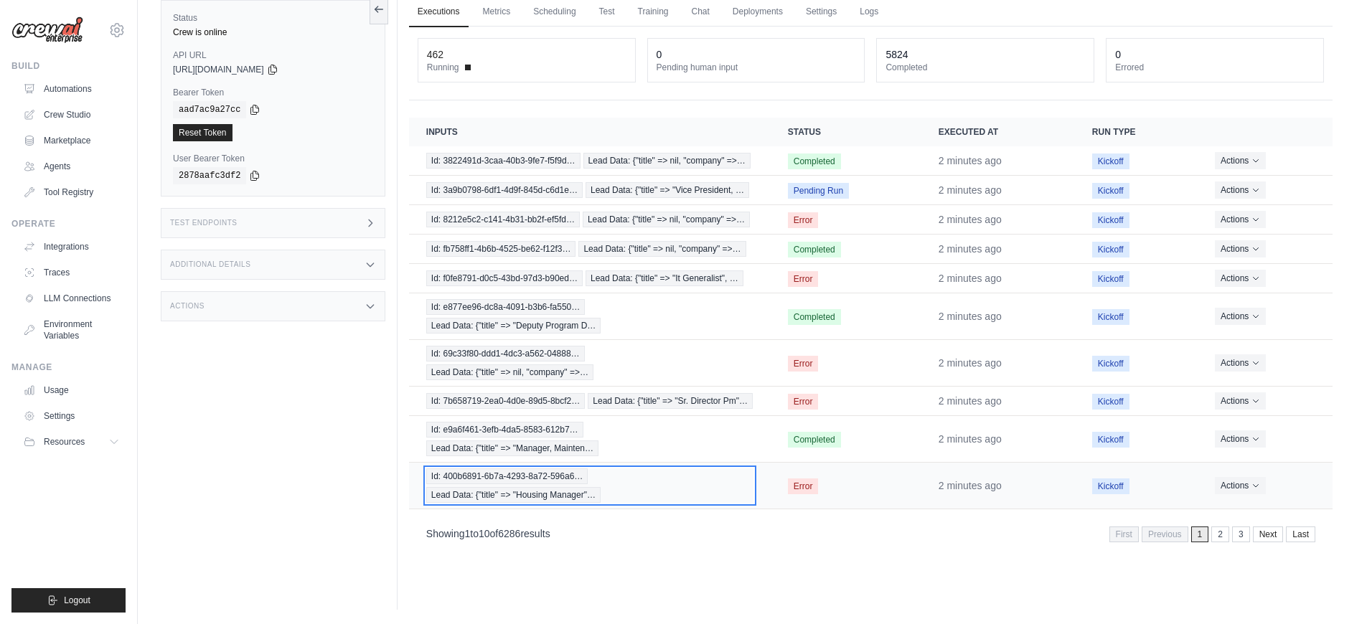
click at [645, 477] on div "Id: 400b6891-6b7a-4293-8a72-596a6… Lead Data: {"title" => "Housing Manager"…" at bounding box center [589, 486] width 327 height 34
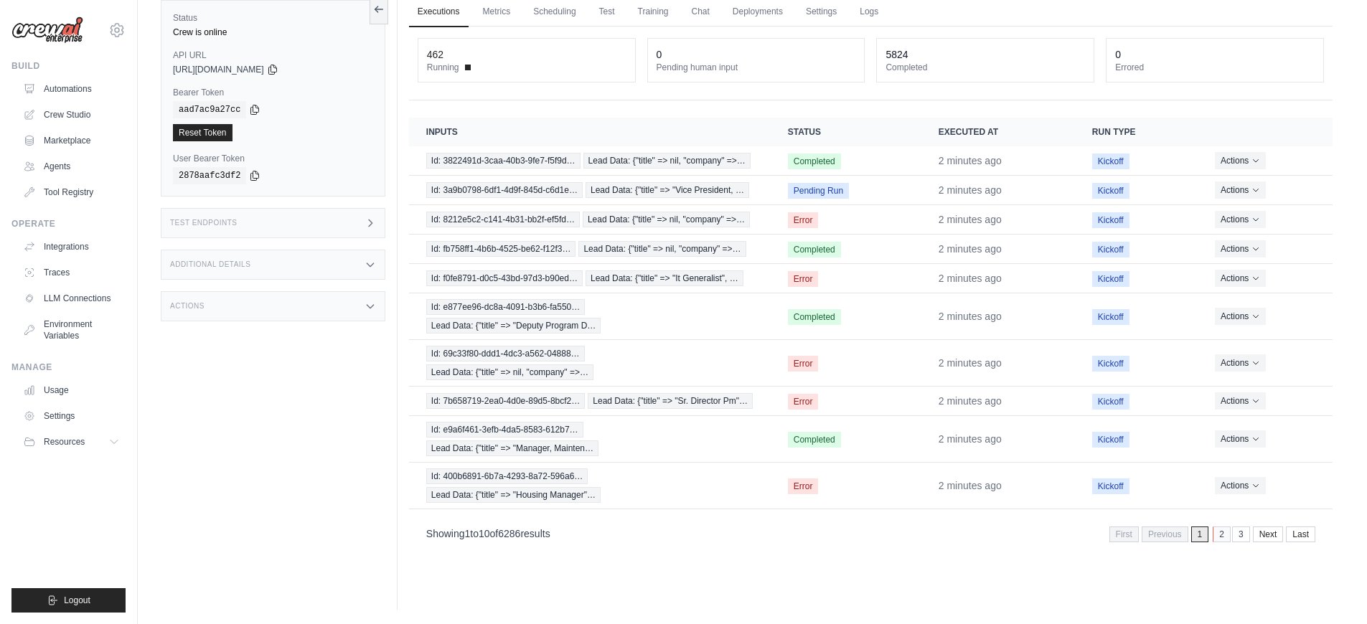
click at [1220, 538] on link "2" at bounding box center [1222, 535] width 18 height 16
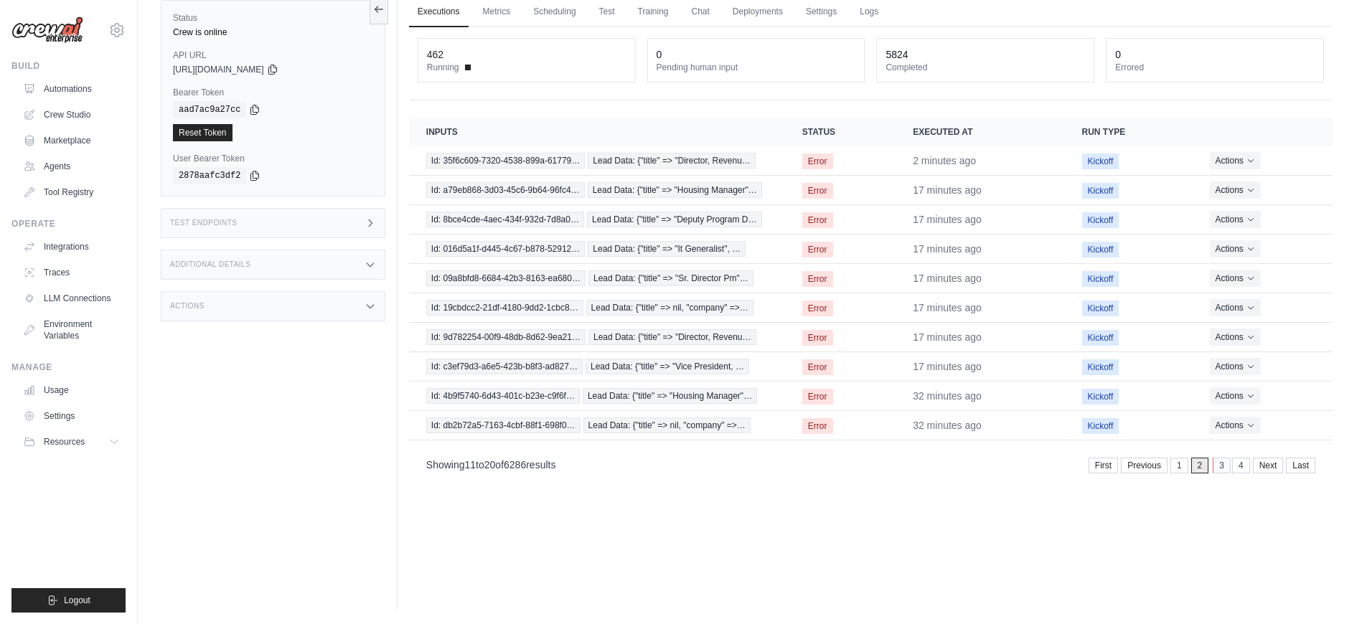
click at [1217, 468] on link "3" at bounding box center [1222, 466] width 18 height 16
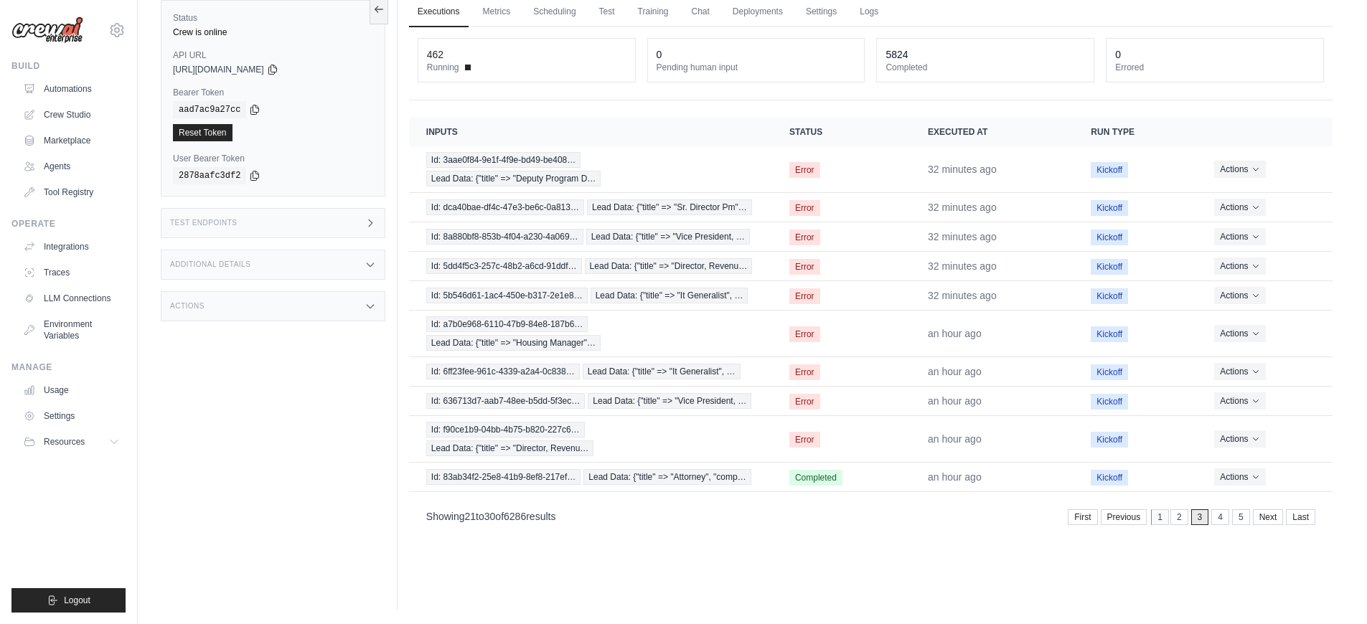
click at [1162, 520] on link "1" at bounding box center [1160, 518] width 18 height 16
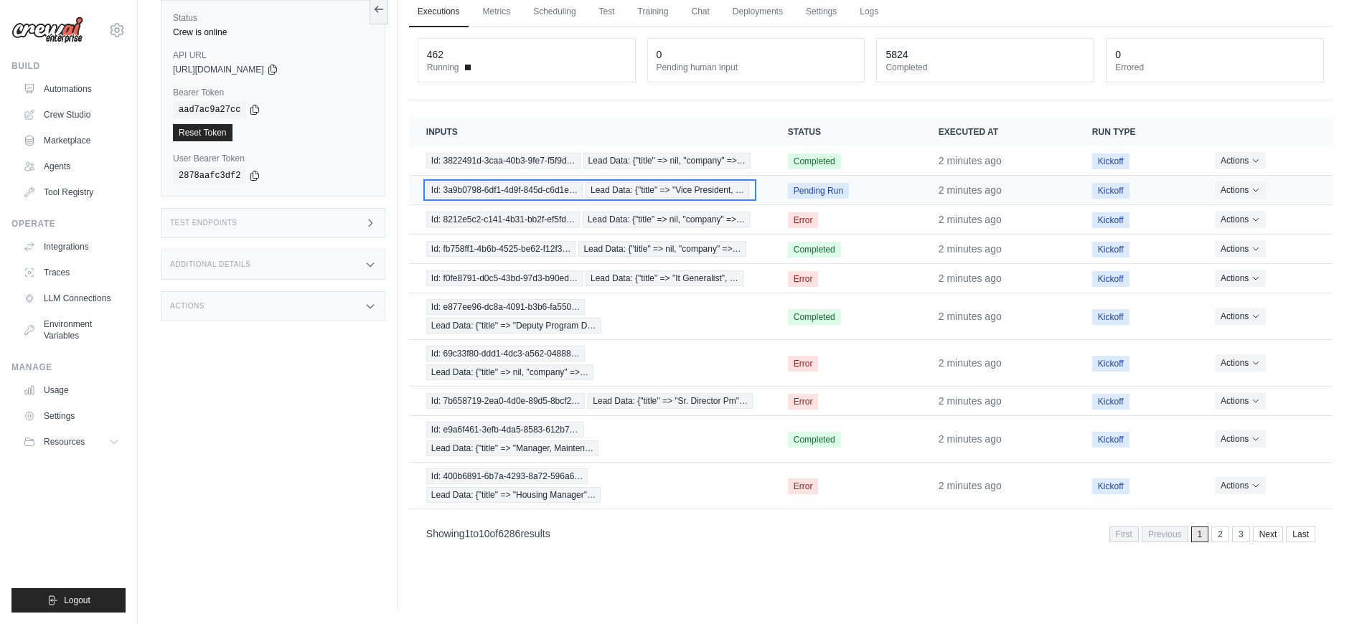
click at [511, 192] on span "Id: 3a9b0798-6df1-4d9f-845d-c6d1e…" at bounding box center [504, 190] width 156 height 16
